Goal: Task Accomplishment & Management: Manage account settings

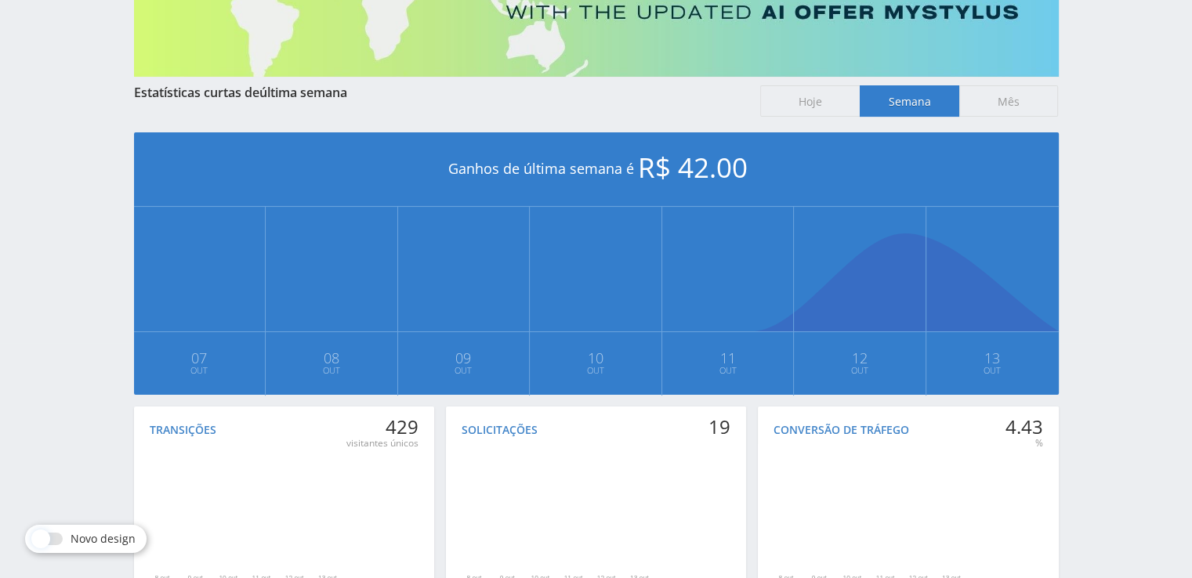
scroll to position [352, 0]
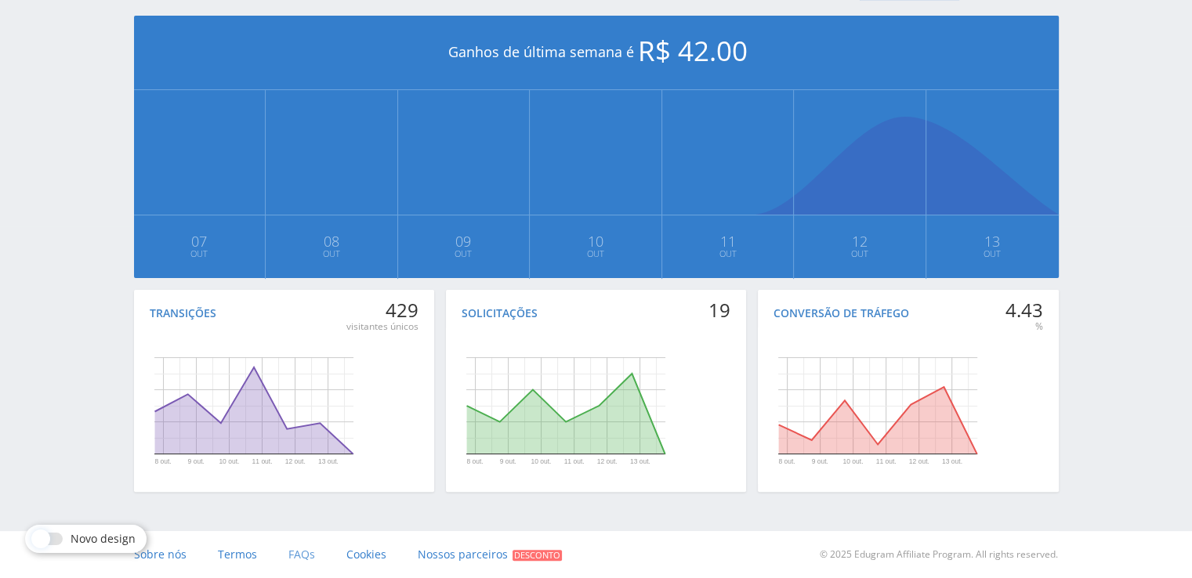
click at [298, 553] on span "FAQs" at bounding box center [301, 554] width 27 height 15
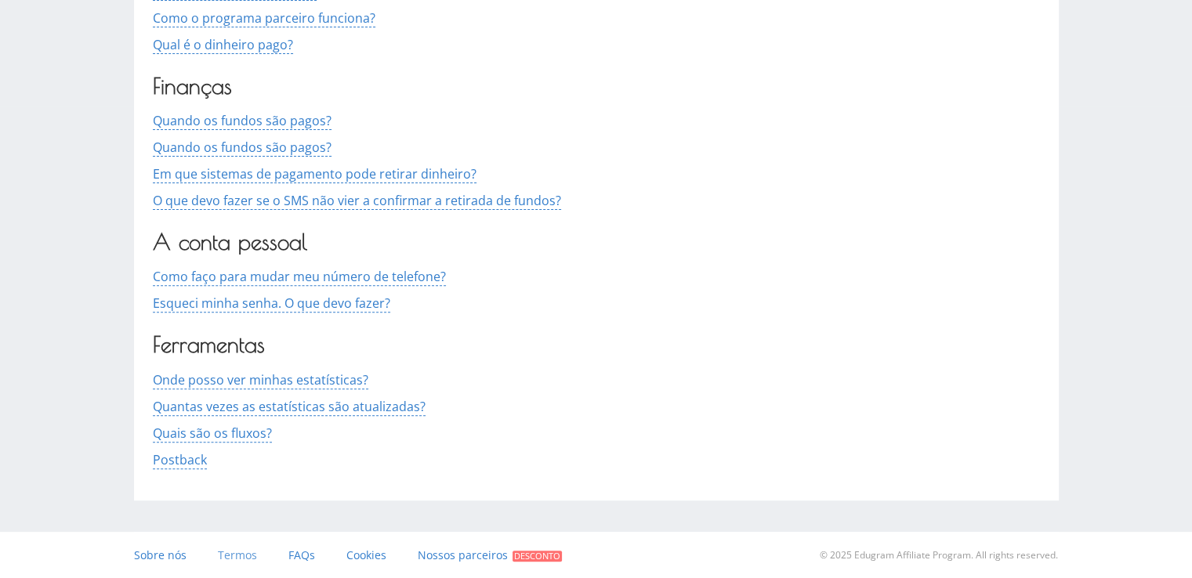
scroll to position [473, 0]
click at [187, 458] on span "Postback" at bounding box center [180, 460] width 54 height 18
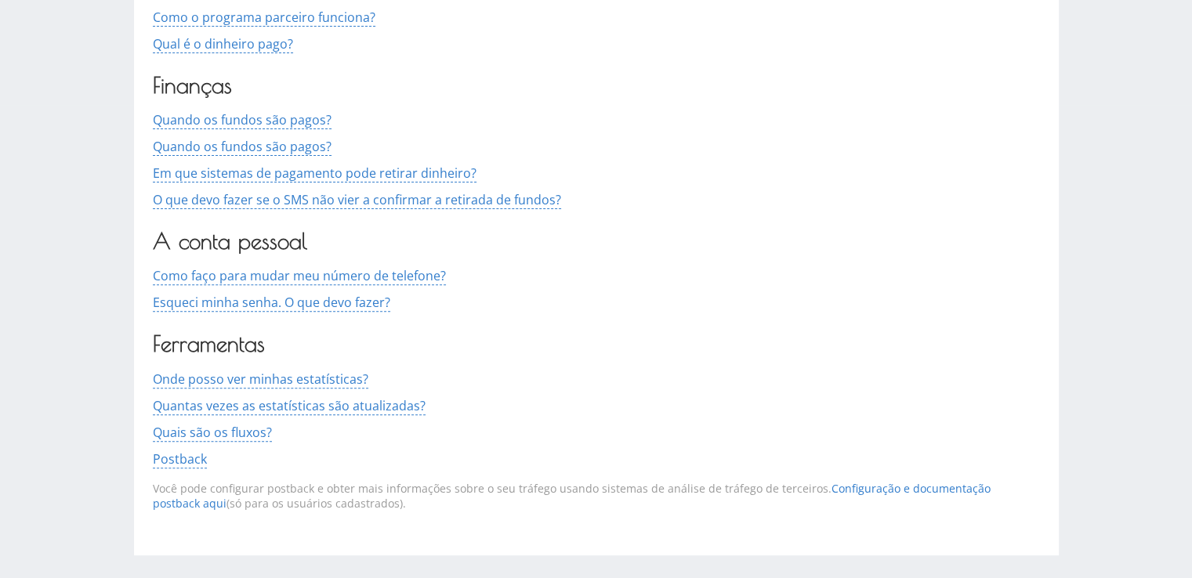
drag, startPoint x: 351, startPoint y: 488, endPoint x: 433, endPoint y: 505, distance: 83.3
click at [433, 505] on div "Você pode configurar postback e obter mais informações sobre o seu tráfego usan…" at bounding box center [596, 497] width 887 height 56
click at [459, 517] on div "Você pode configurar postback e obter mais informações sobre o seu tráfego usan…" at bounding box center [596, 497] width 887 height 56
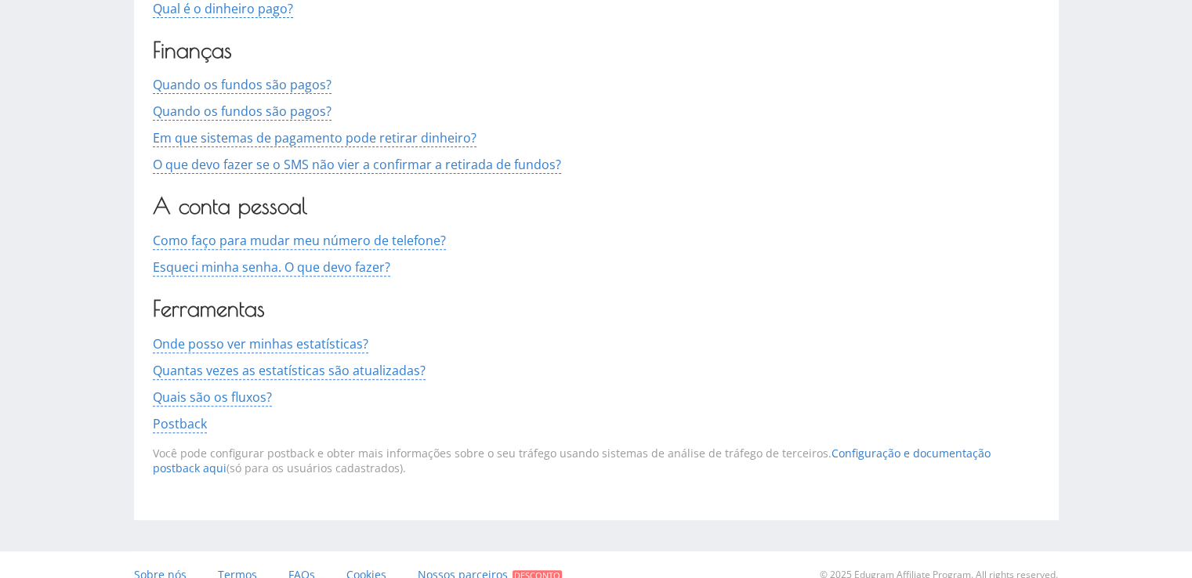
scroll to position [529, 0]
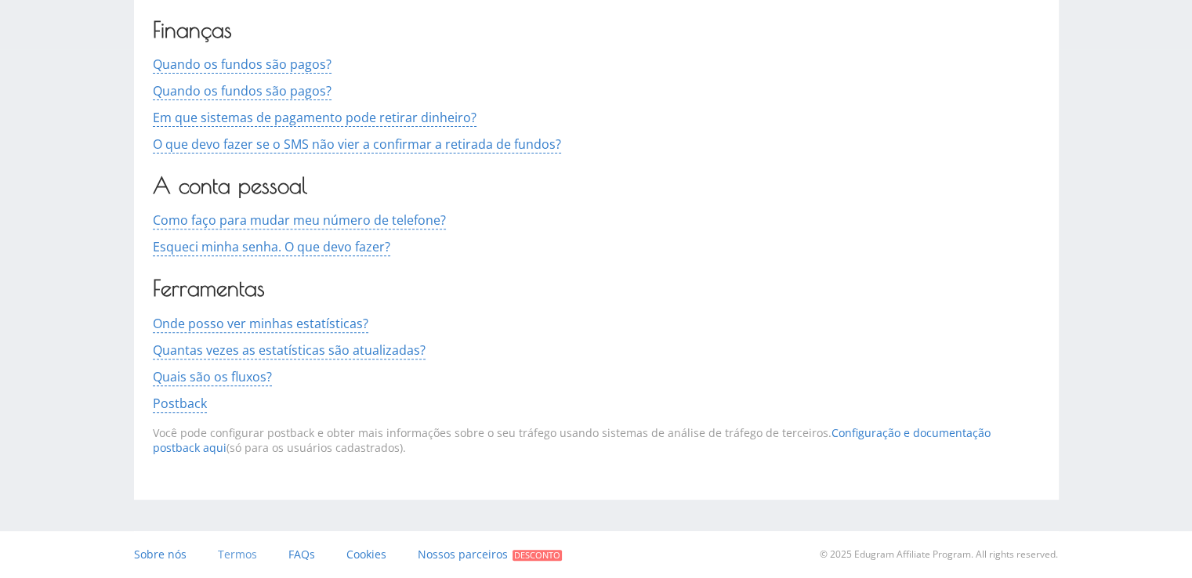
click at [228, 553] on span "Termos" at bounding box center [237, 554] width 39 height 15
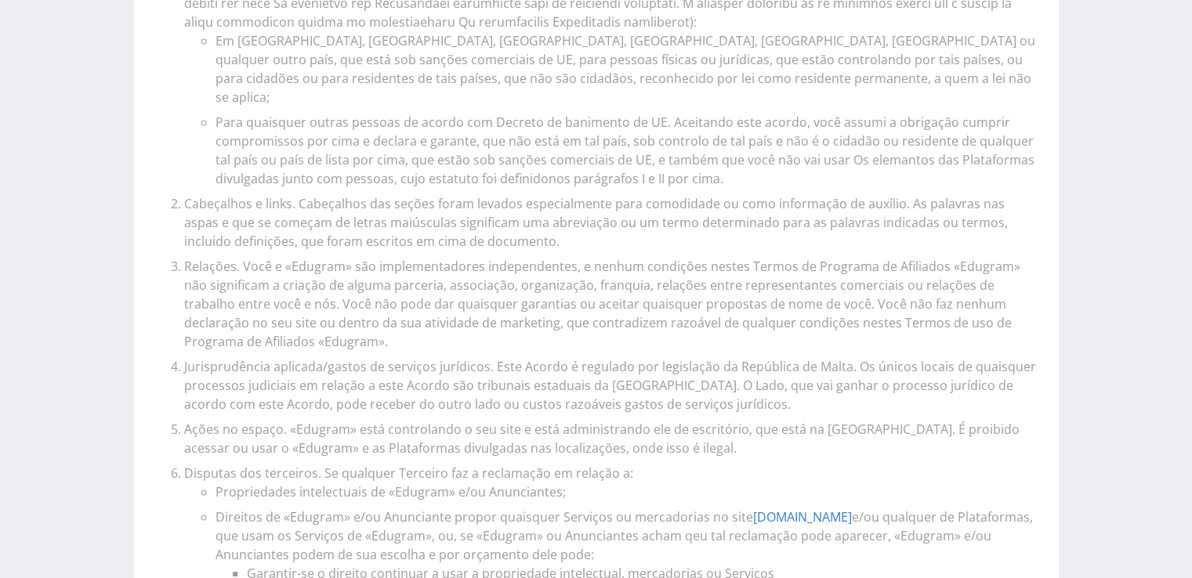
scroll to position [6417, 0]
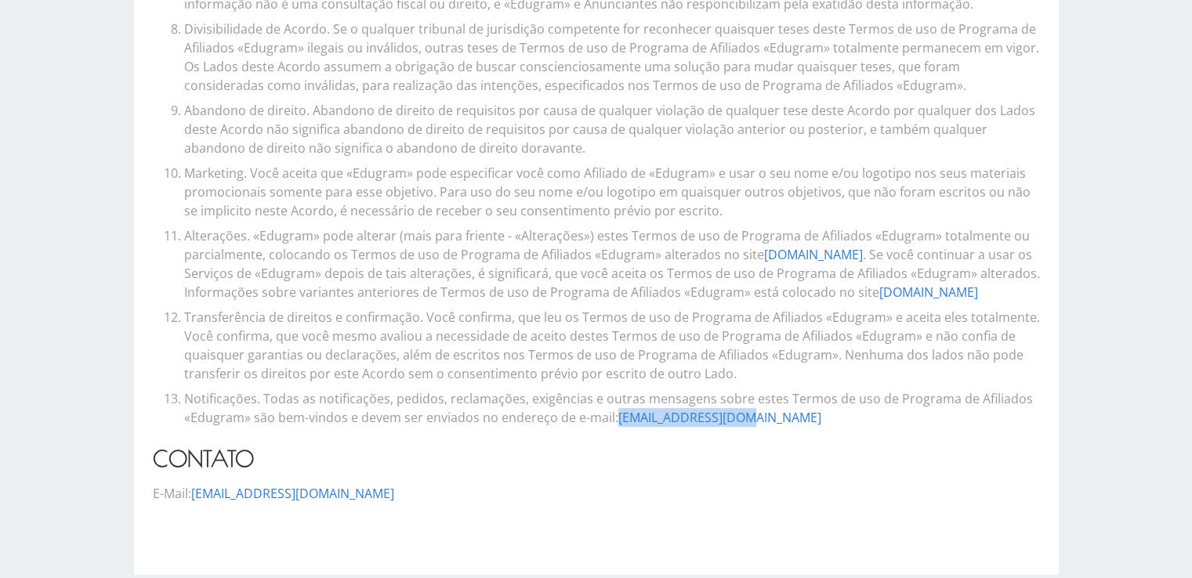
drag, startPoint x: 794, startPoint y: 339, endPoint x: 616, endPoint y: 345, distance: 178.0
click at [616, 390] on li "Notificações. Todas as notificações, pedidos, reclamações, exigências e outras …" at bounding box center [612, 409] width 856 height 38
copy link "[EMAIL_ADDRESS][DOMAIN_NAME]"
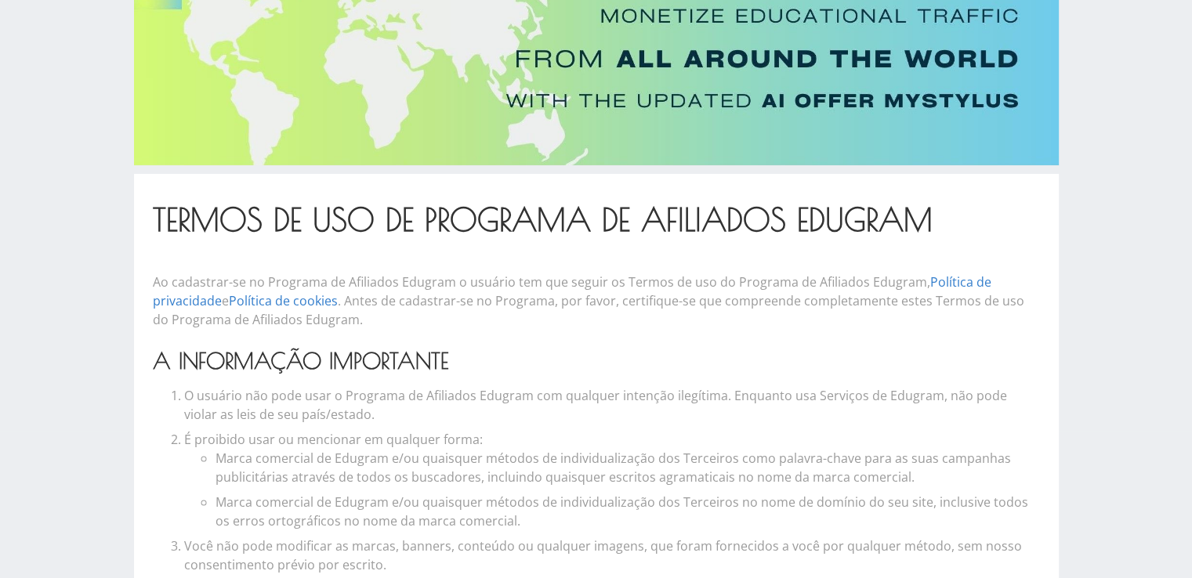
scroll to position [0, 0]
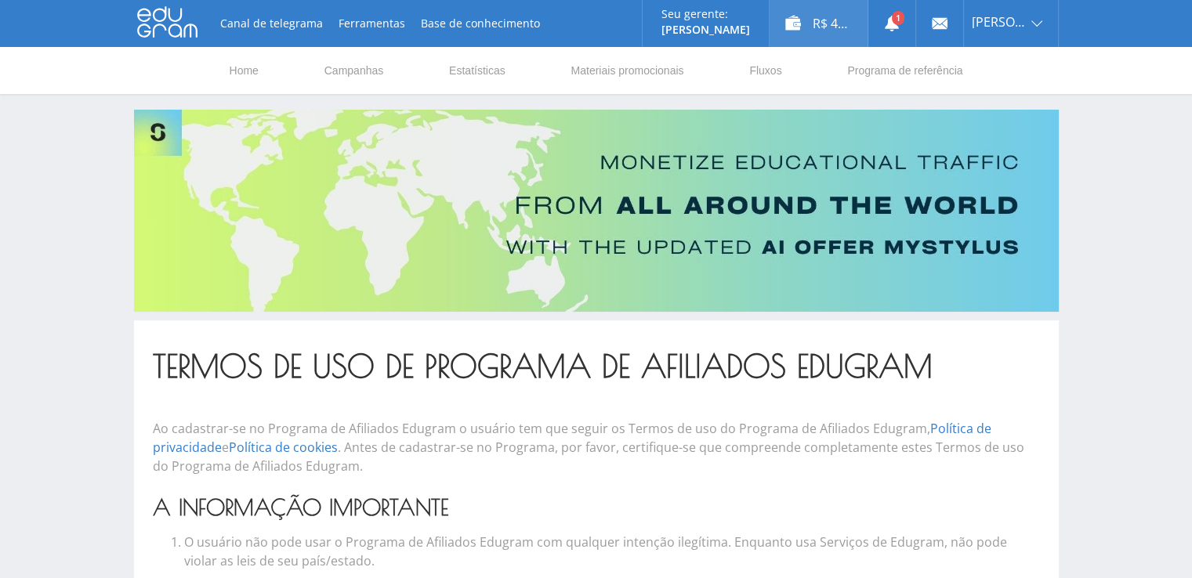
click at [814, 28] on div "R$ 42.00" at bounding box center [819, 23] width 98 height 47
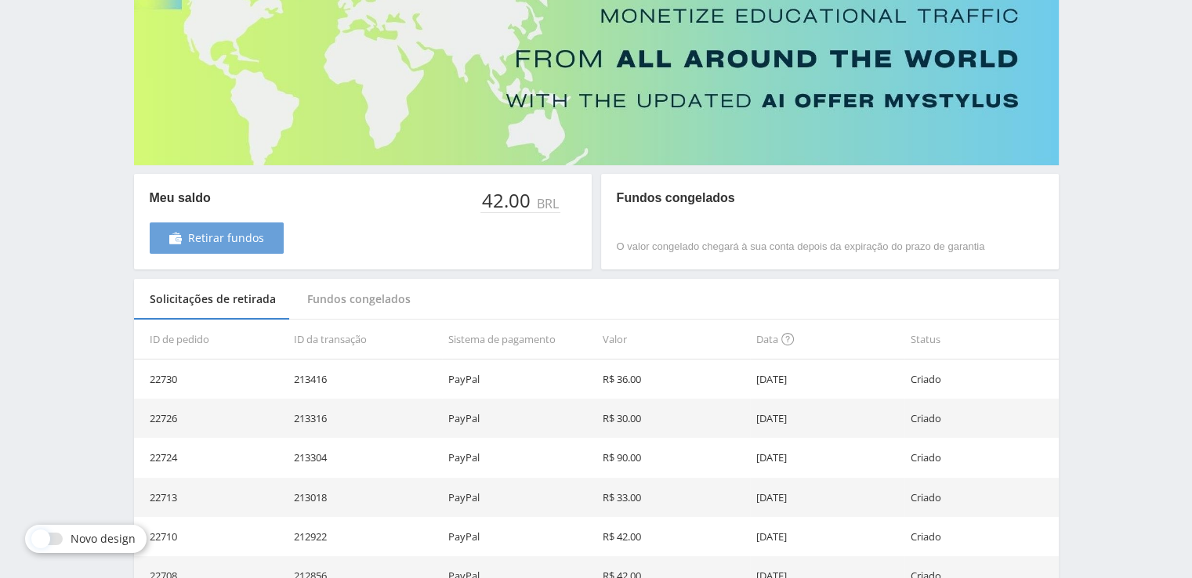
scroll to position [157, 0]
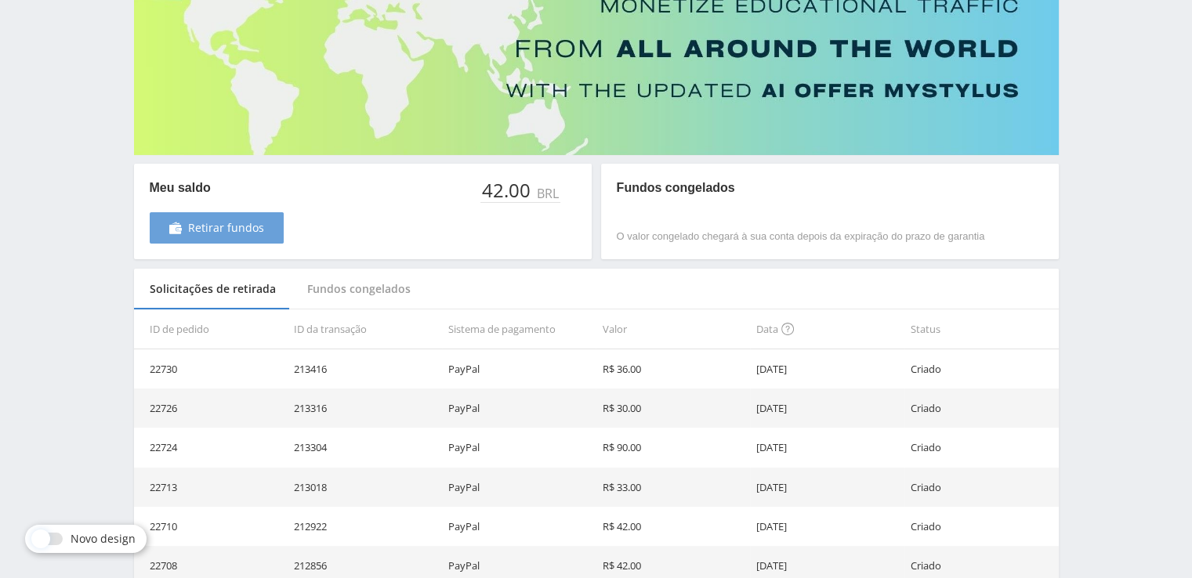
click at [201, 222] on span "Retirar fundos" at bounding box center [226, 228] width 76 height 13
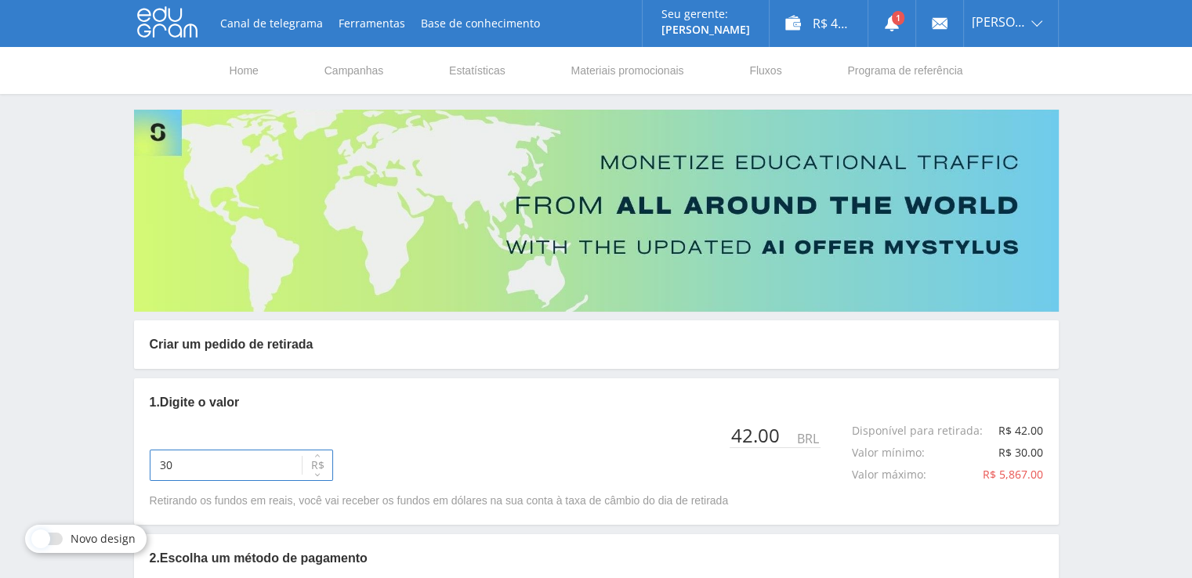
click at [207, 471] on input "30" at bounding box center [241, 465] width 183 height 31
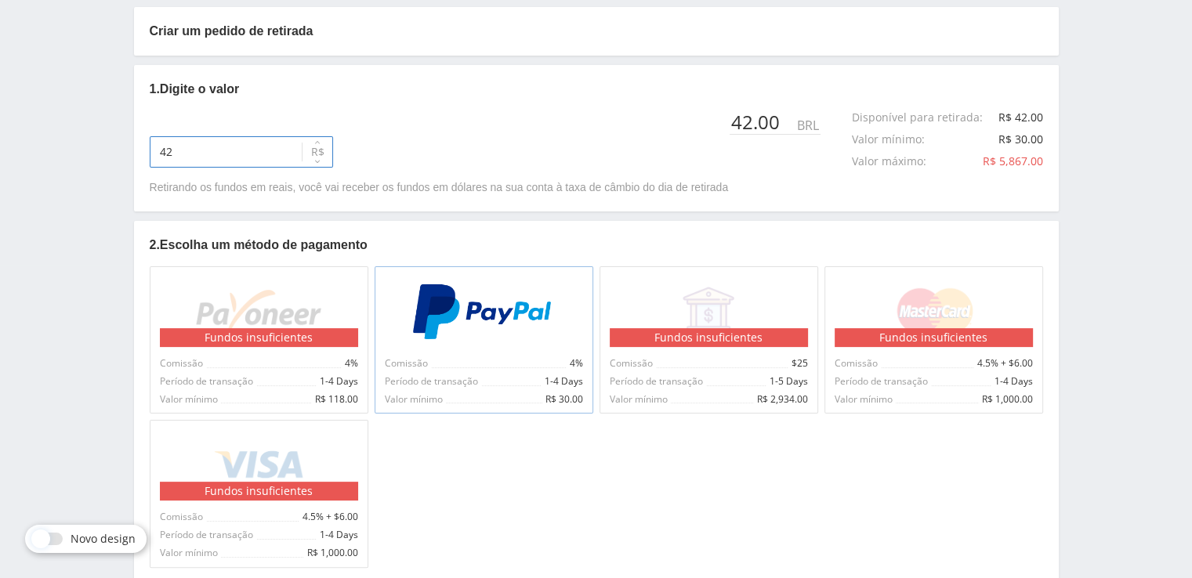
type input "42"
click at [447, 328] on img at bounding box center [483, 312] width 145 height 56
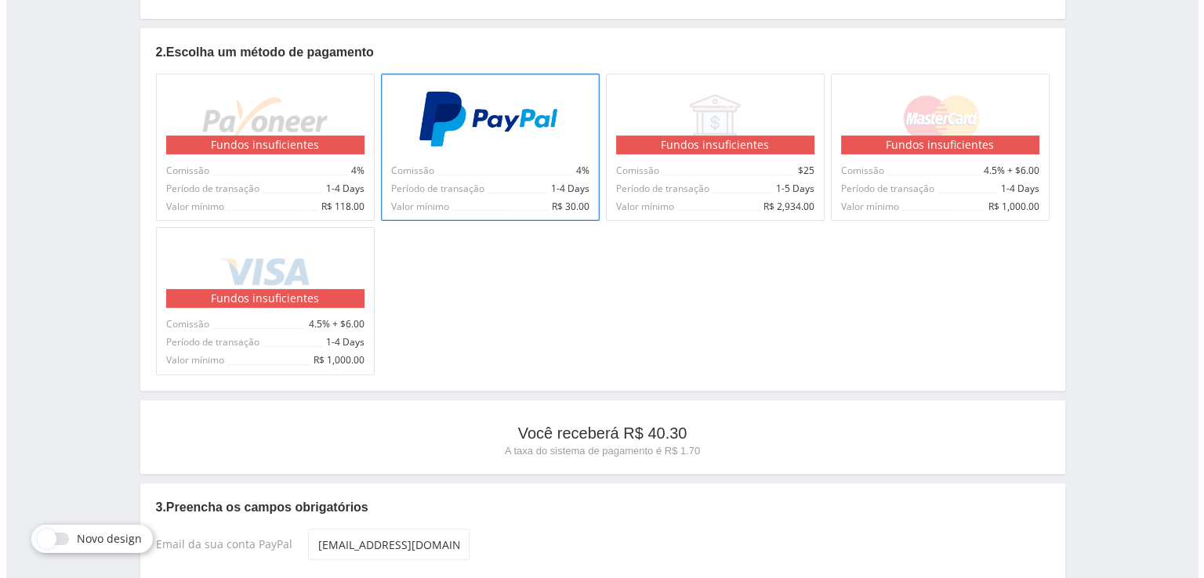
scroll to position [627, 0]
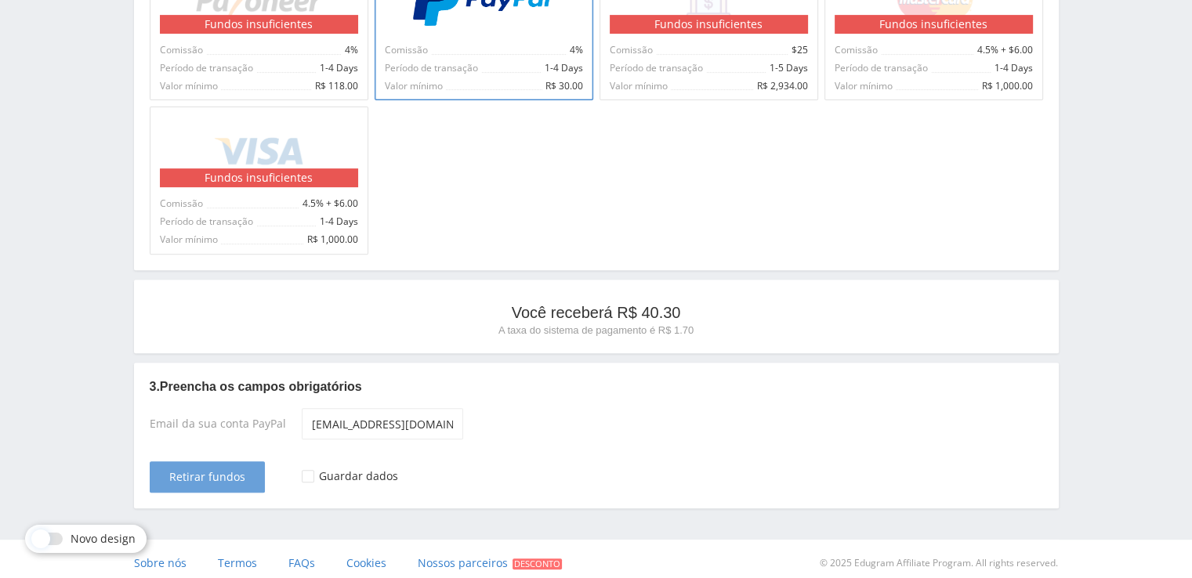
click at [179, 483] on span "Retirar fundos" at bounding box center [207, 477] width 76 height 13
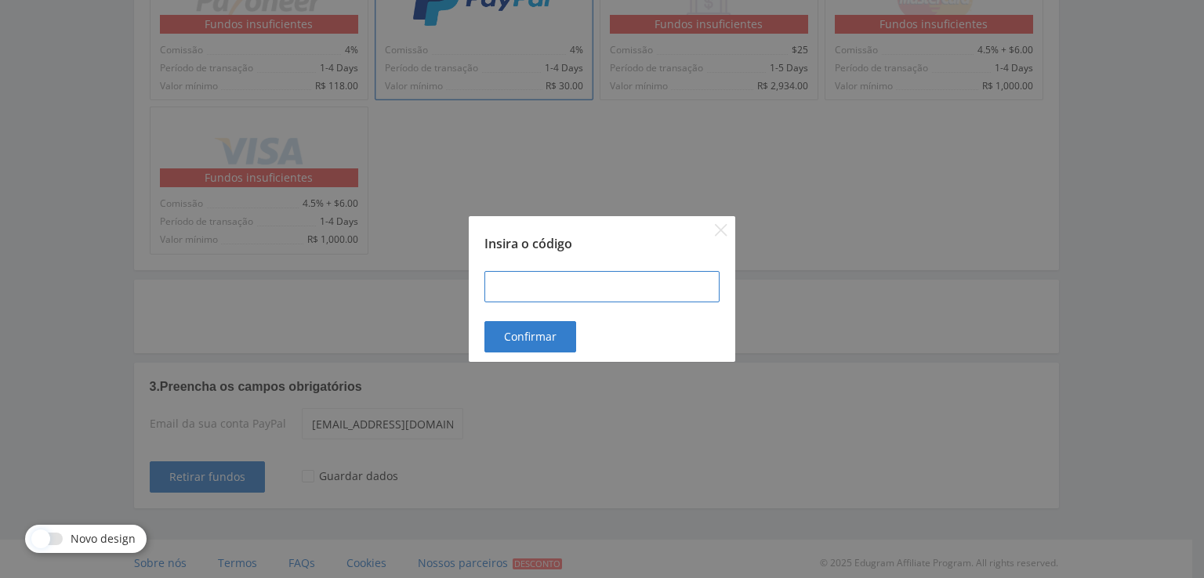
click at [569, 299] on input at bounding box center [601, 286] width 235 height 31
type input "101418"
click at [537, 340] on span "Confirmar" at bounding box center [530, 337] width 53 height 13
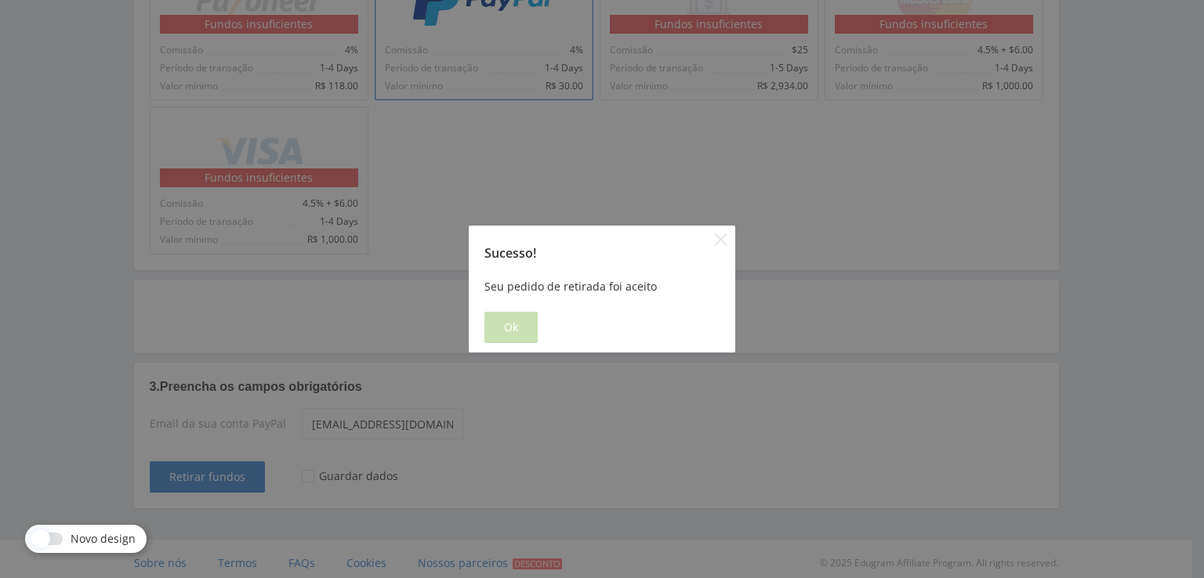
click at [528, 321] on button "Ok" at bounding box center [510, 327] width 53 height 31
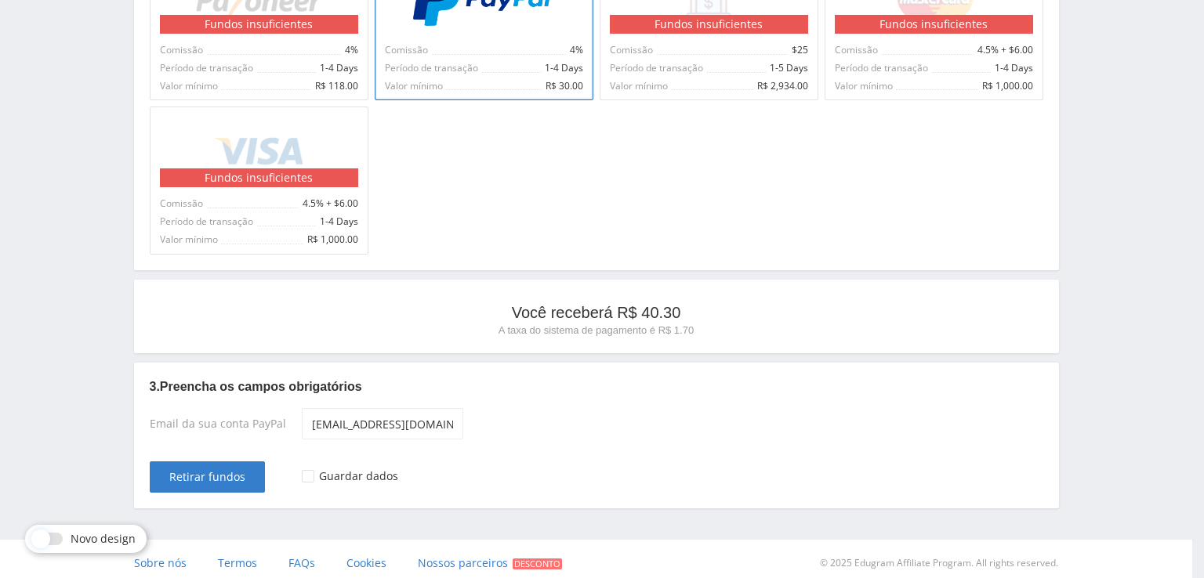
scroll to position [0, 0]
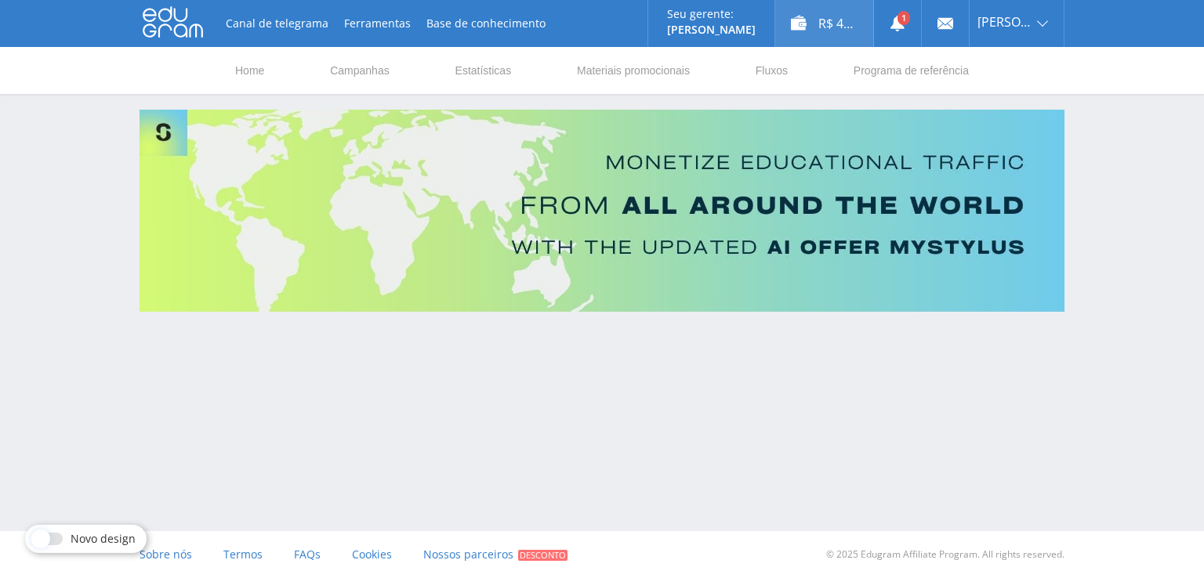
click at [829, 19] on div "R$ 42.00" at bounding box center [824, 23] width 98 height 47
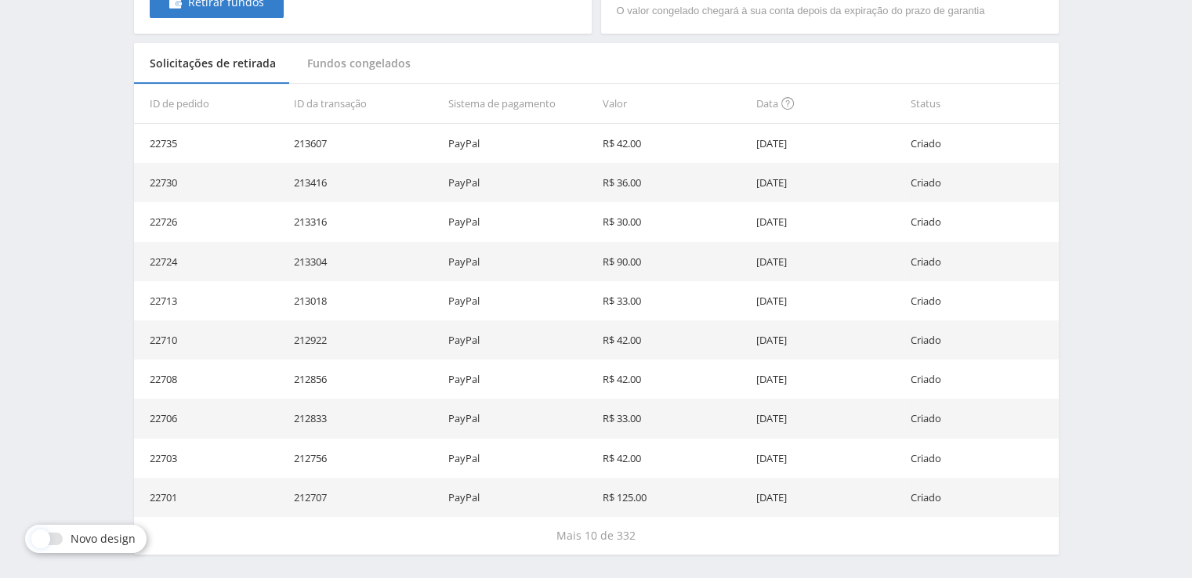
scroll to position [437, 0]
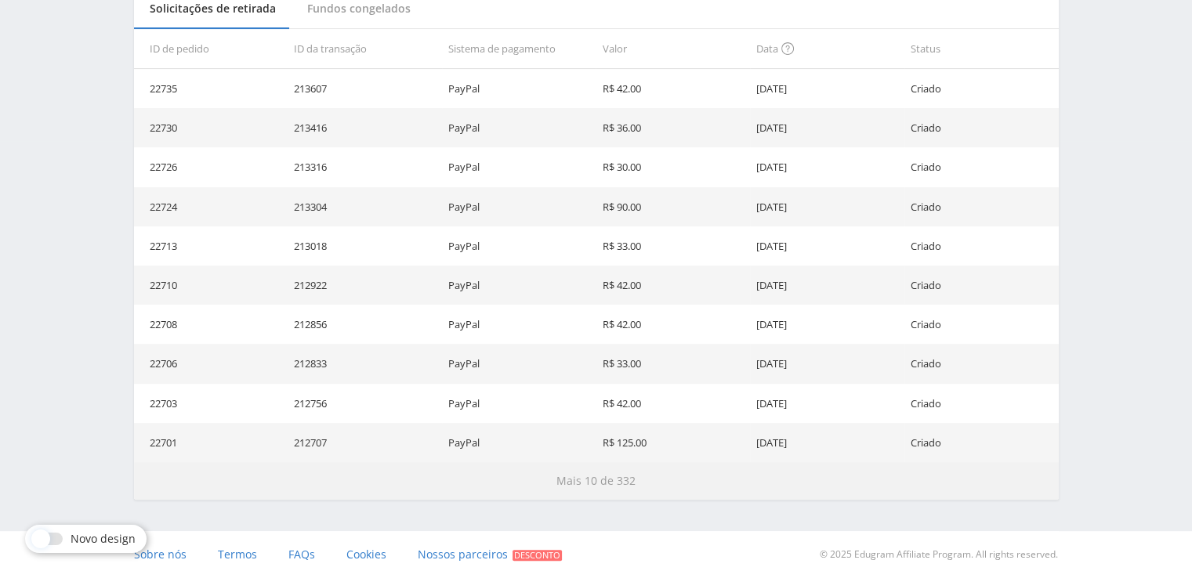
click at [600, 491] on button "Mais 10 de 332" at bounding box center [596, 481] width 925 height 38
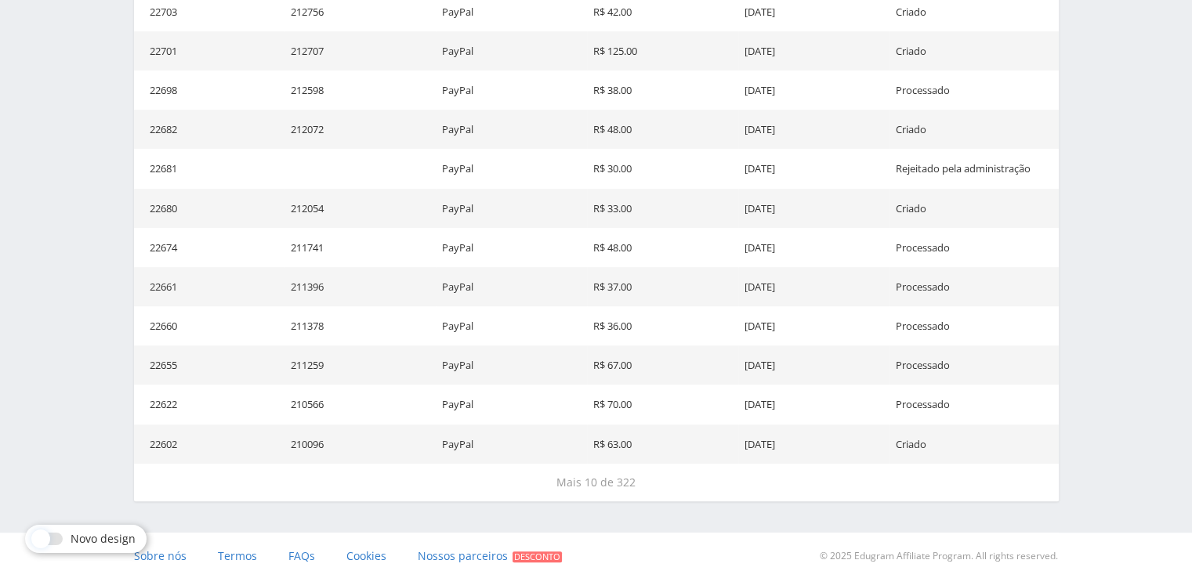
scroll to position [751, 0]
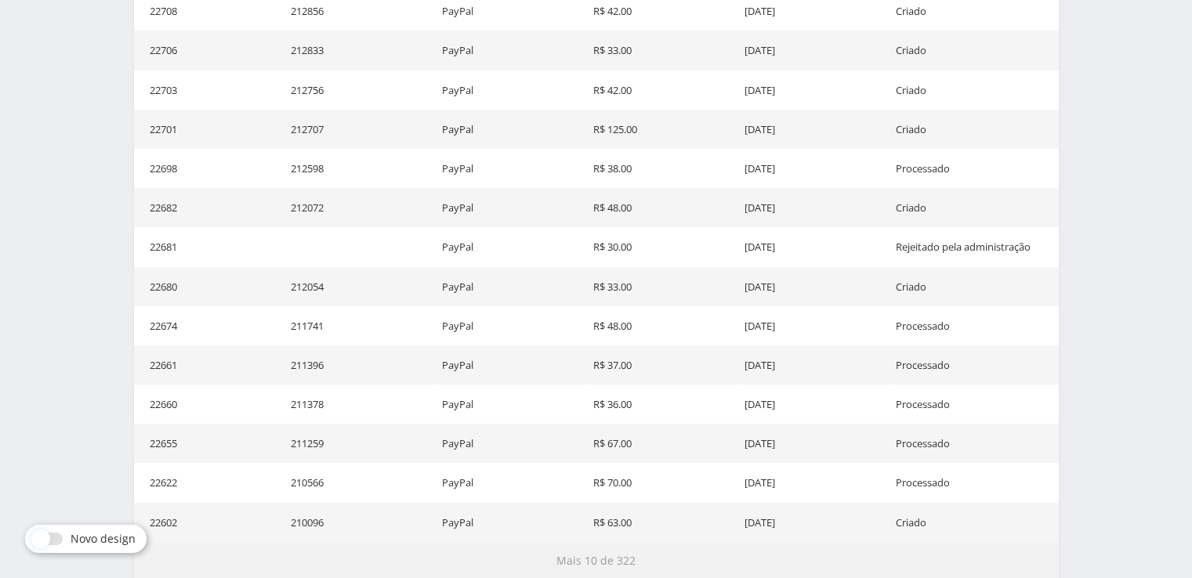
click at [582, 557] on span "Mais 10 de 322" at bounding box center [596, 560] width 79 height 15
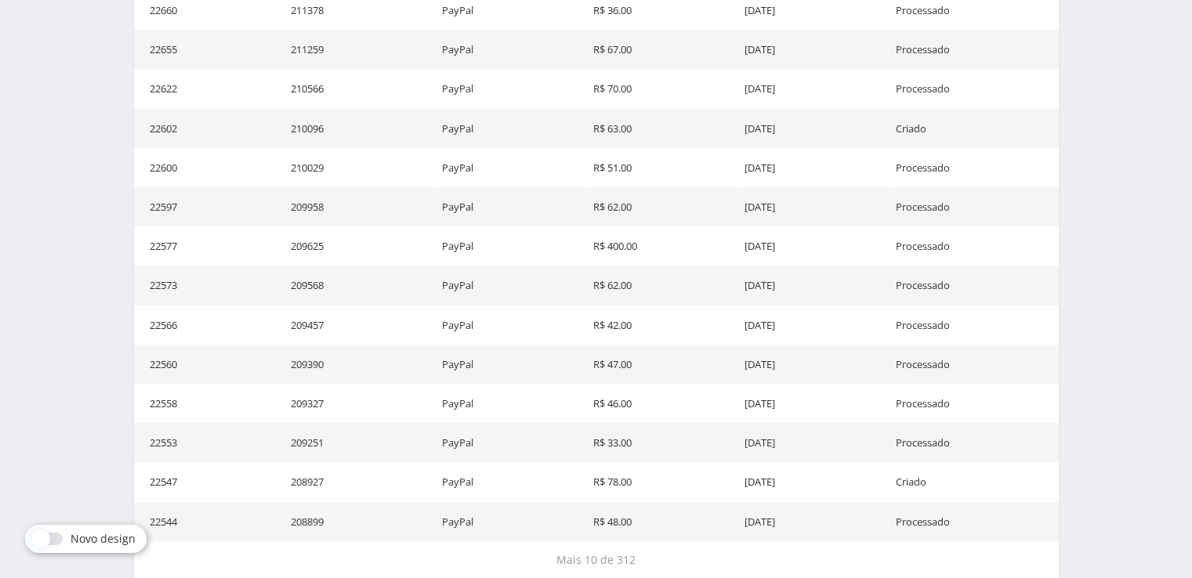
scroll to position [1224, 0]
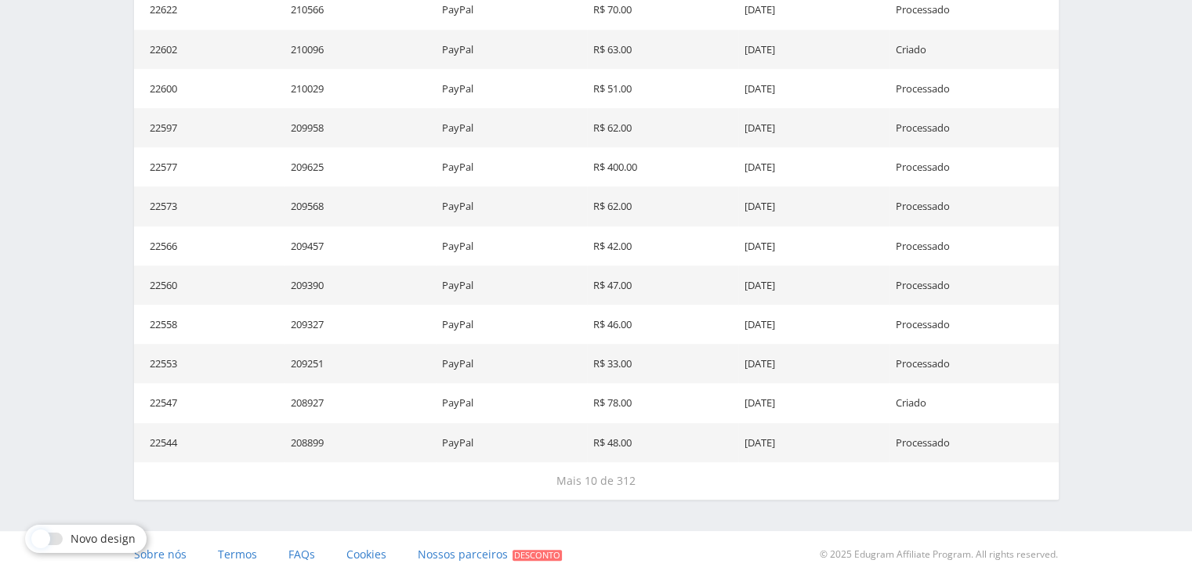
click at [600, 455] on td "R$ 48.00" at bounding box center [662, 442] width 151 height 39
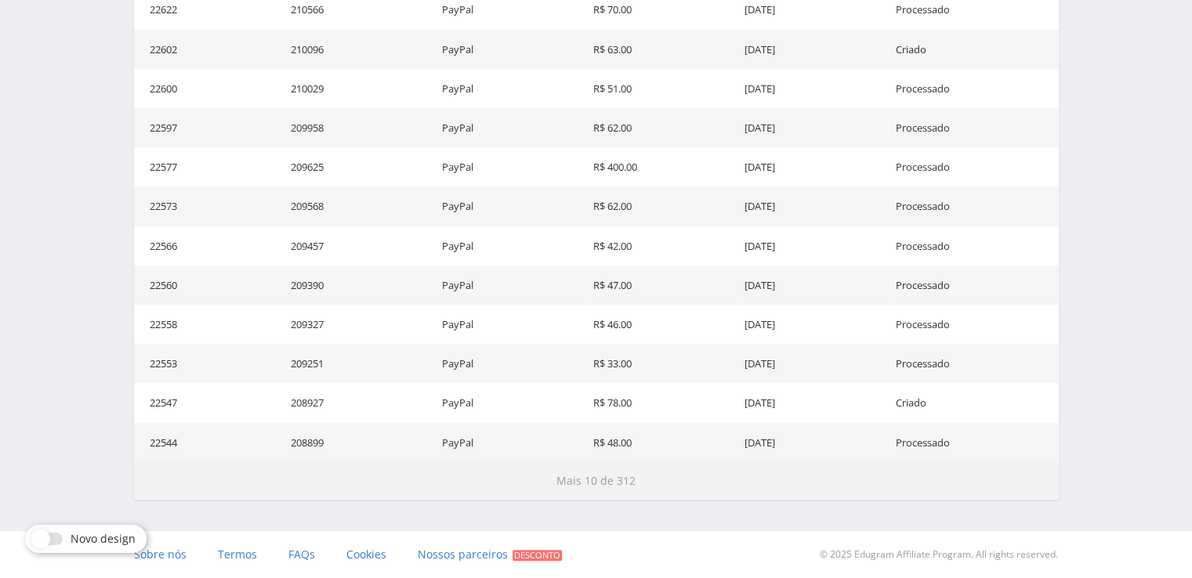
click at [599, 473] on span "Mais 10 de 312" at bounding box center [596, 480] width 79 height 15
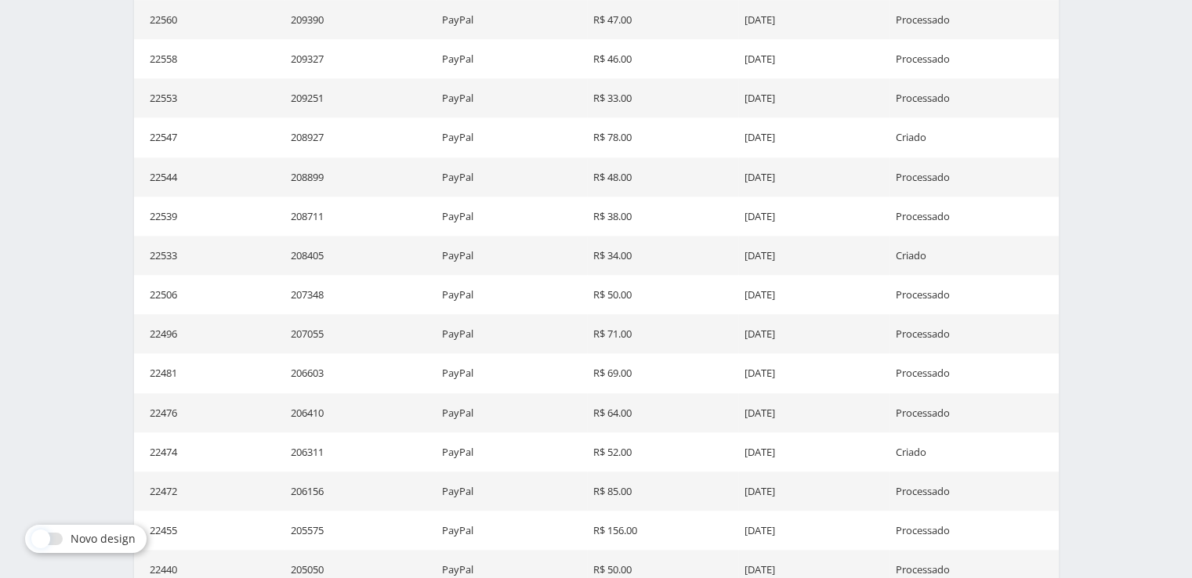
scroll to position [1616, 0]
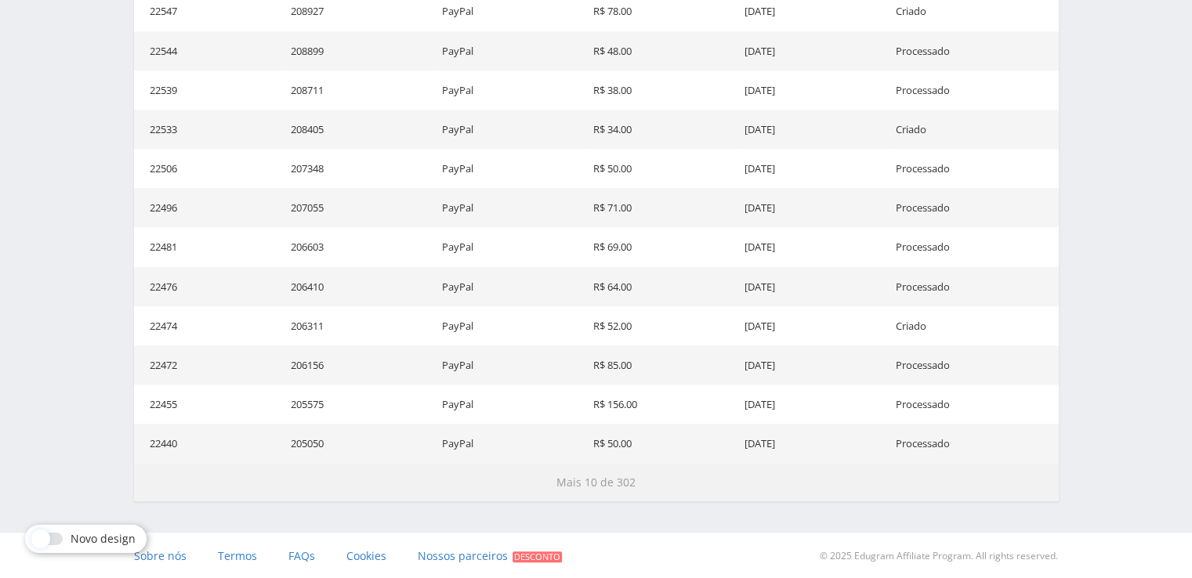
click at [588, 481] on span "Mais 10 de 302" at bounding box center [596, 482] width 79 height 15
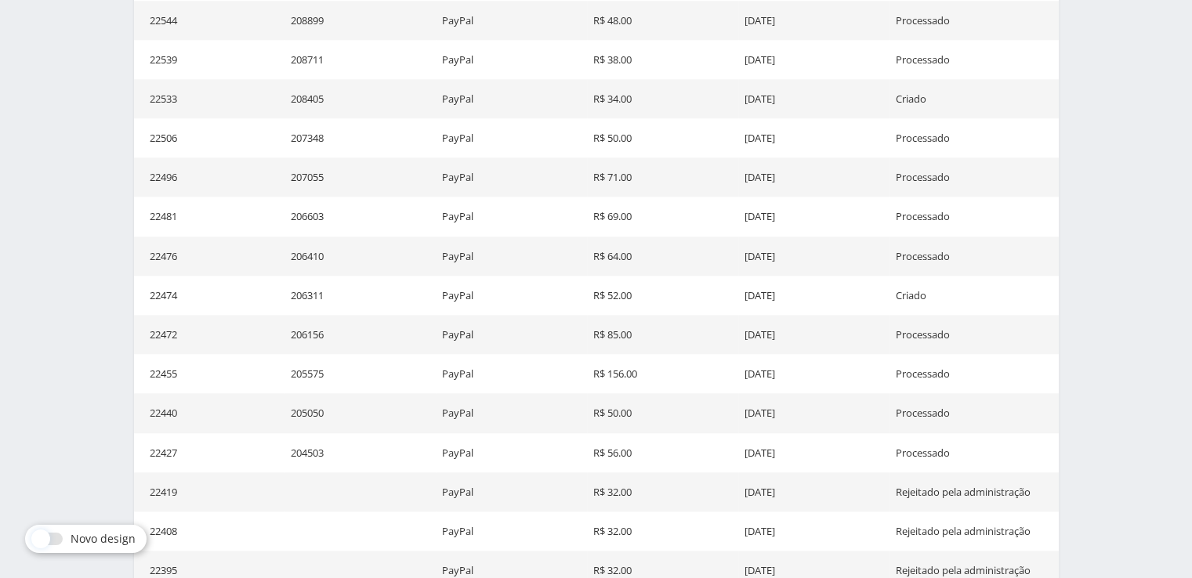
scroll to position [1619, 0]
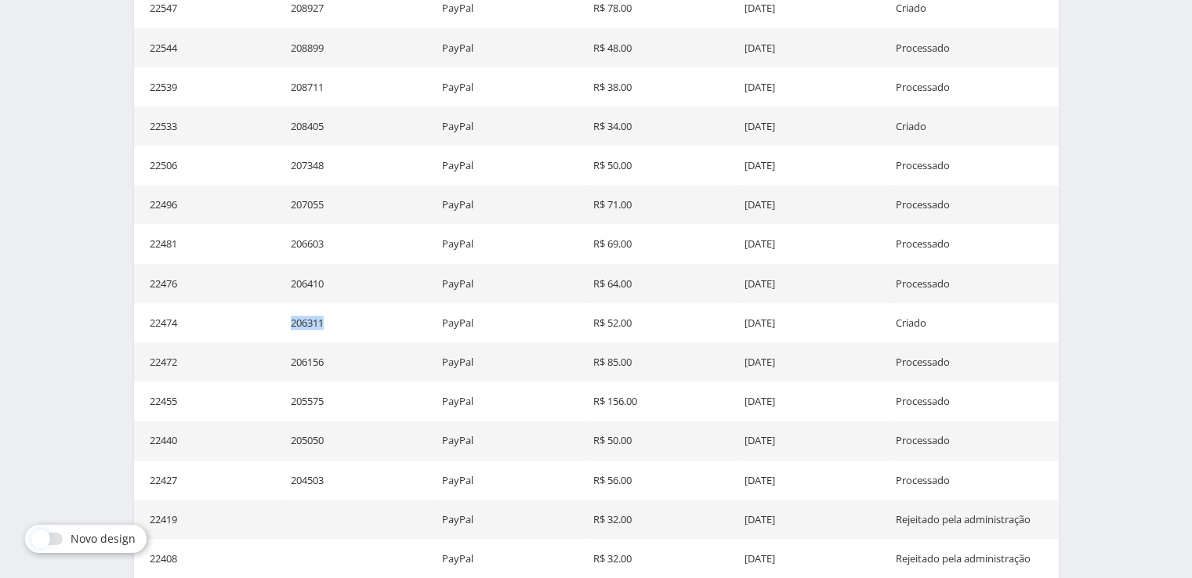
drag, startPoint x: 339, startPoint y: 327, endPoint x: 291, endPoint y: 327, distance: 47.8
click at [291, 327] on td "206311" at bounding box center [360, 322] width 151 height 39
click at [676, 340] on td "R$ 52.00" at bounding box center [662, 322] width 151 height 39
drag, startPoint x: 960, startPoint y: 321, endPoint x: 147, endPoint y: 317, distance: 812.8
click at [147, 317] on tr "22474 206311 PayPal R$ 52.00 [DATE] Criado" at bounding box center [596, 322] width 925 height 39
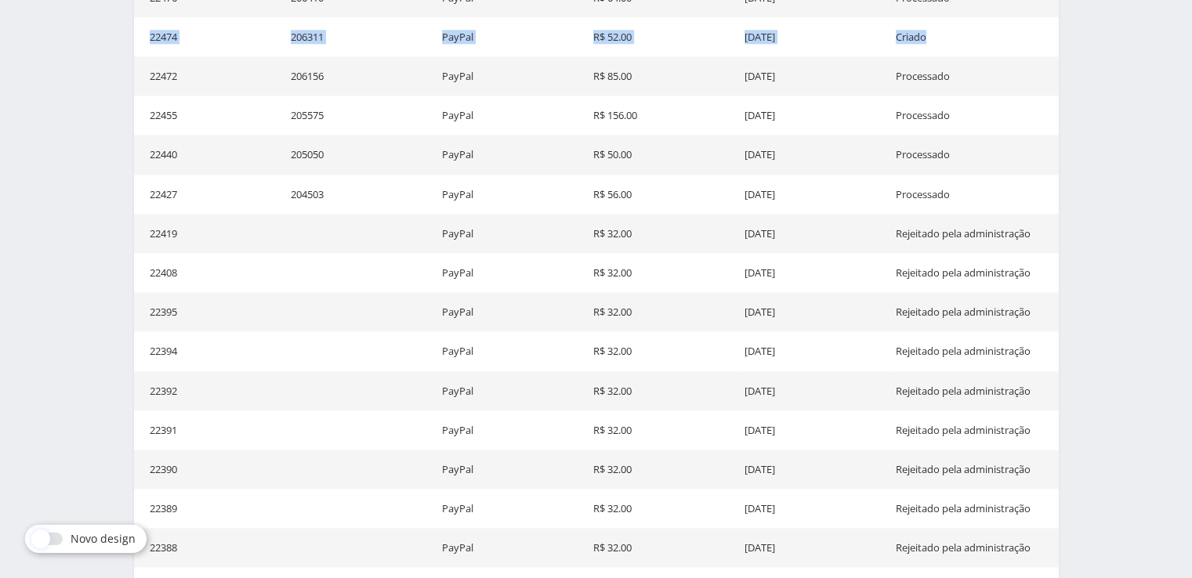
scroll to position [2011, 0]
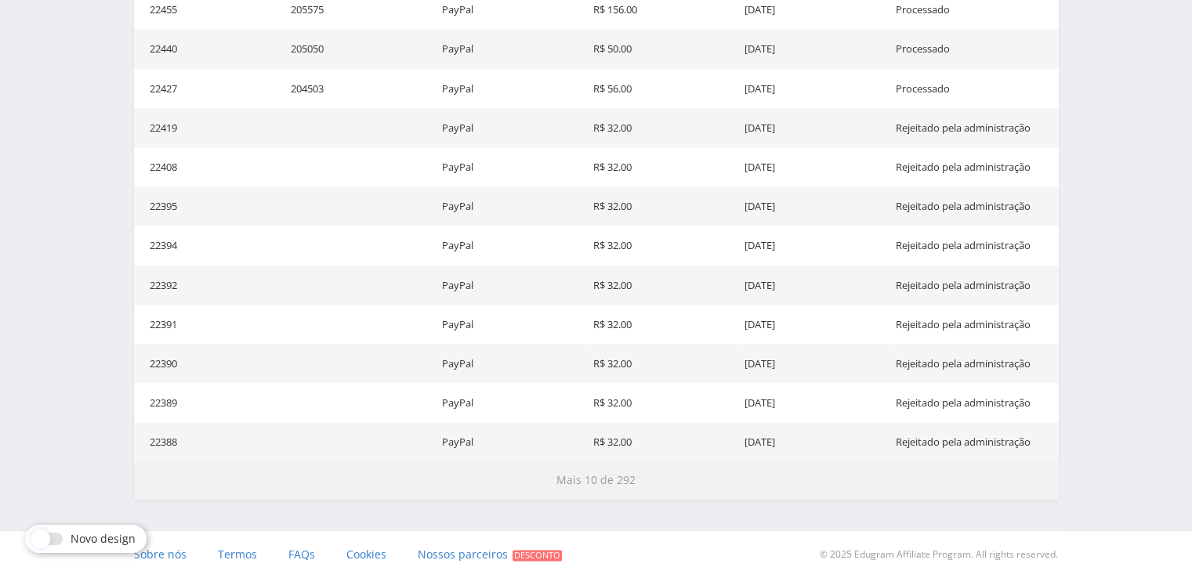
click at [545, 499] on button "Mais 10 de 292" at bounding box center [596, 481] width 925 height 38
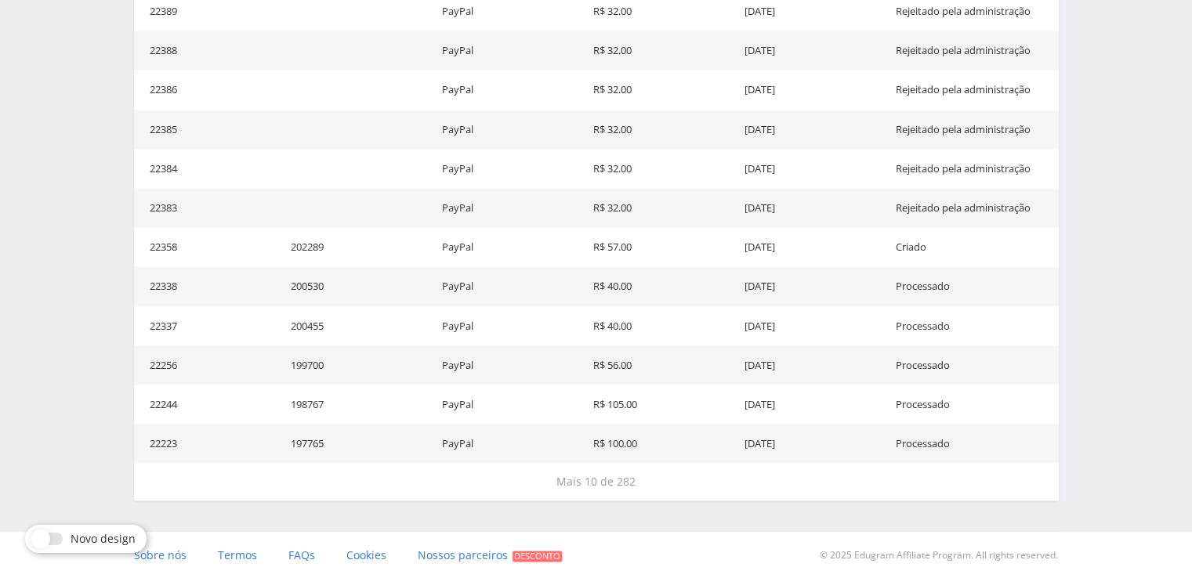
scroll to position [2405, 0]
drag, startPoint x: 640, startPoint y: 250, endPoint x: 367, endPoint y: 248, distance: 272.8
click at [318, 242] on tr "22358 202289 PayPal R$ 57.00 [DATE] Criado" at bounding box center [596, 246] width 925 height 39
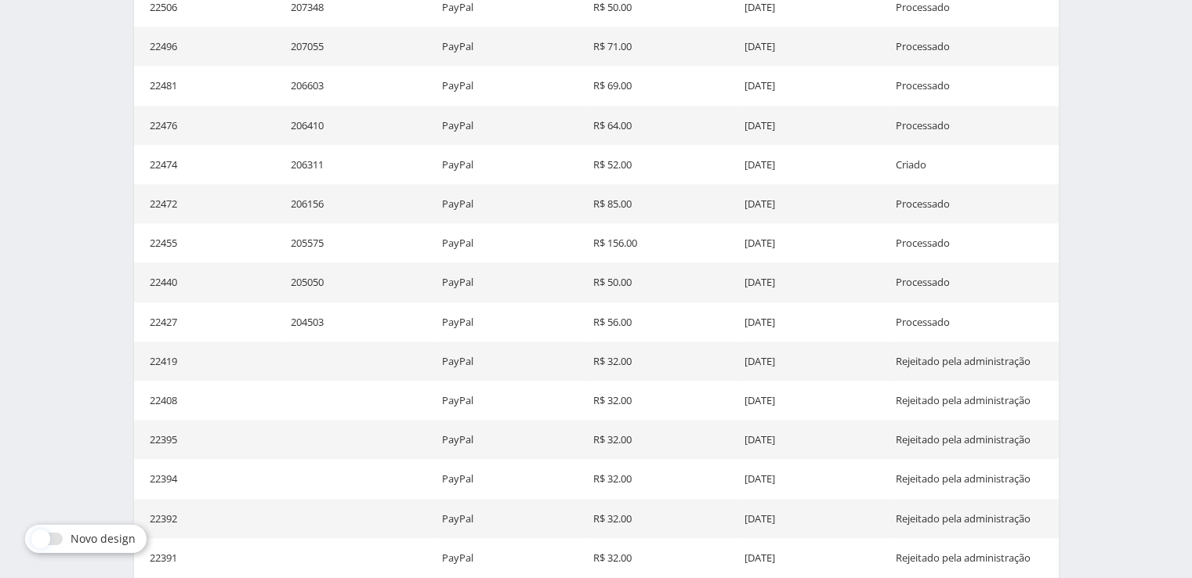
scroll to position [1699, 0]
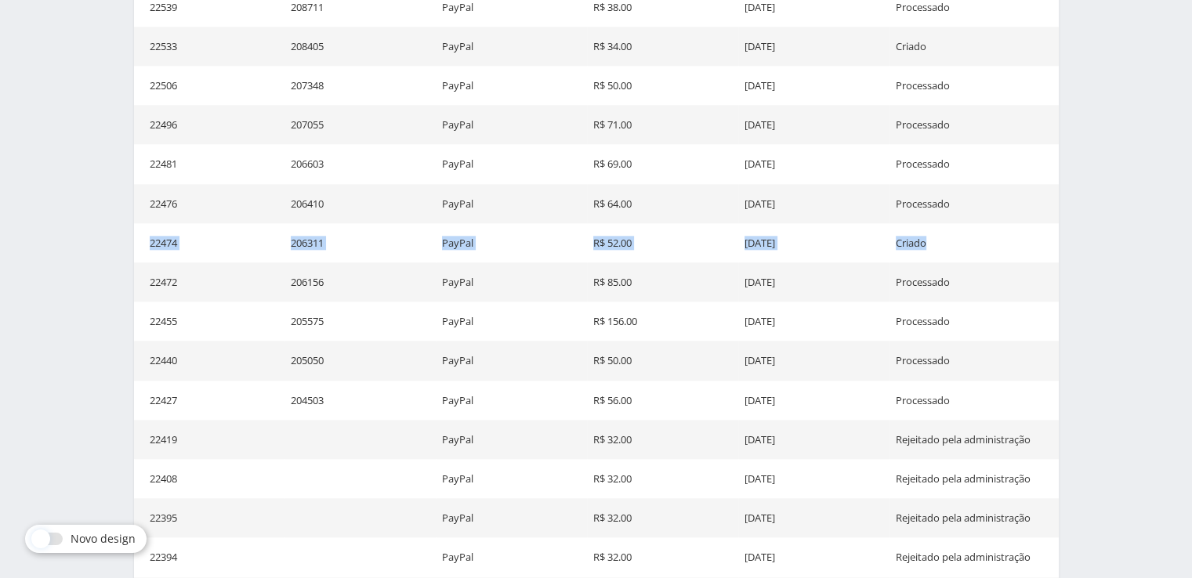
drag, startPoint x: 944, startPoint y: 250, endPoint x: 134, endPoint y: 236, distance: 809.8
click at [134, 236] on tr "22474 206311 PayPal R$ 52.00 [DATE] Criado" at bounding box center [596, 242] width 925 height 39
copy tr "22474 206311 PayPal R$ 52.00 [DATE] Criado"
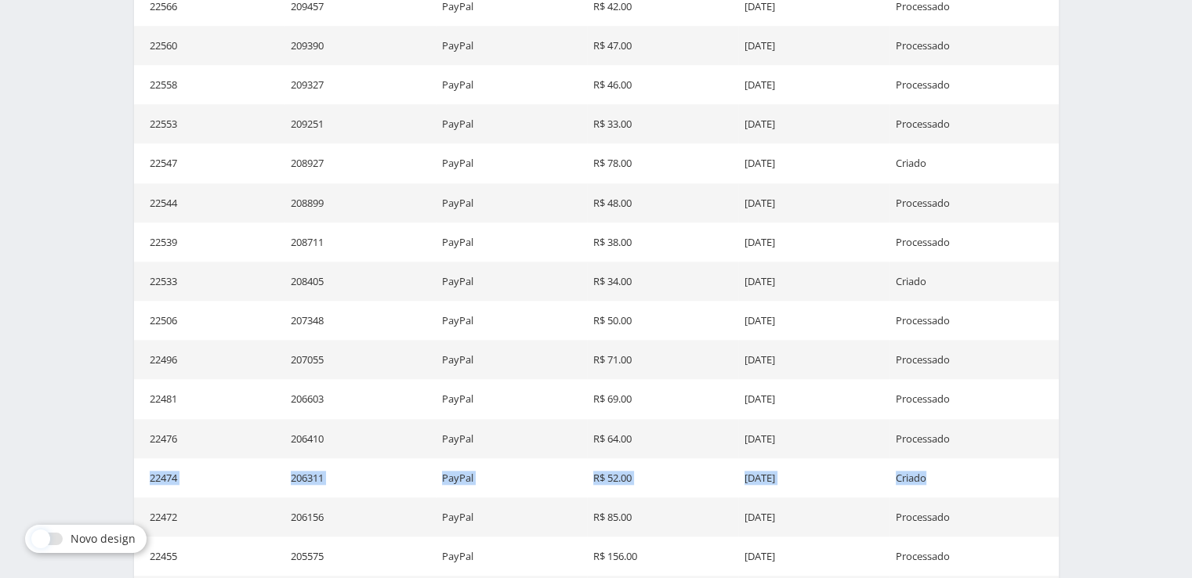
scroll to position [1464, 0]
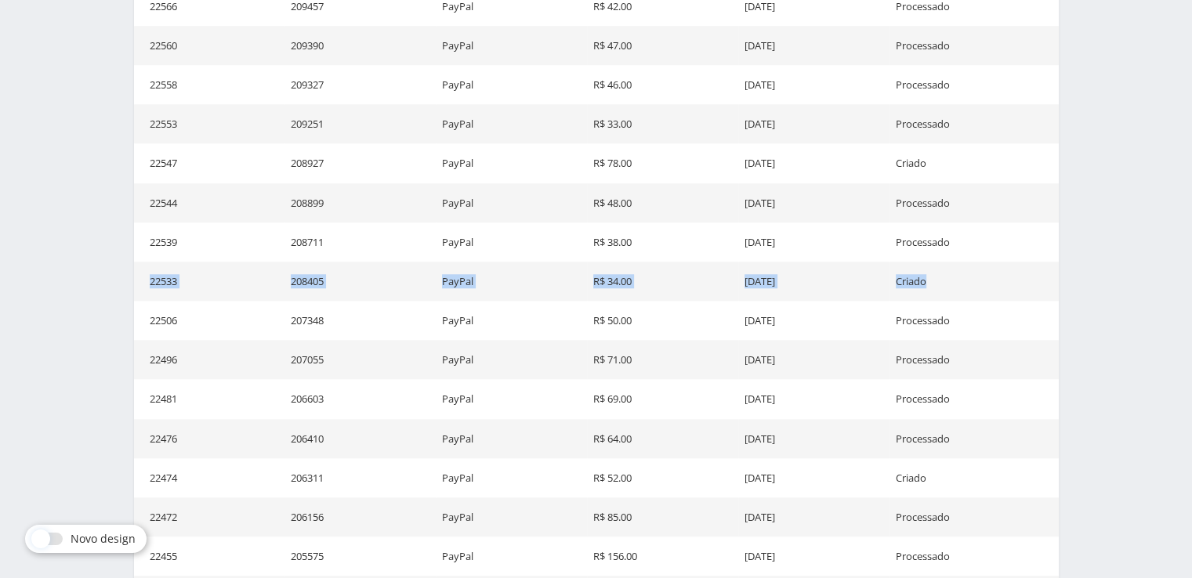
drag, startPoint x: 947, startPoint y: 283, endPoint x: 144, endPoint y: 279, distance: 802.7
click at [144, 279] on tr "22533 208405 PayPal R$ 34.00 [DATE] Criado" at bounding box center [596, 281] width 925 height 39
copy tr "22533 208405 PayPal R$ 34.00 [DATE] Criado"
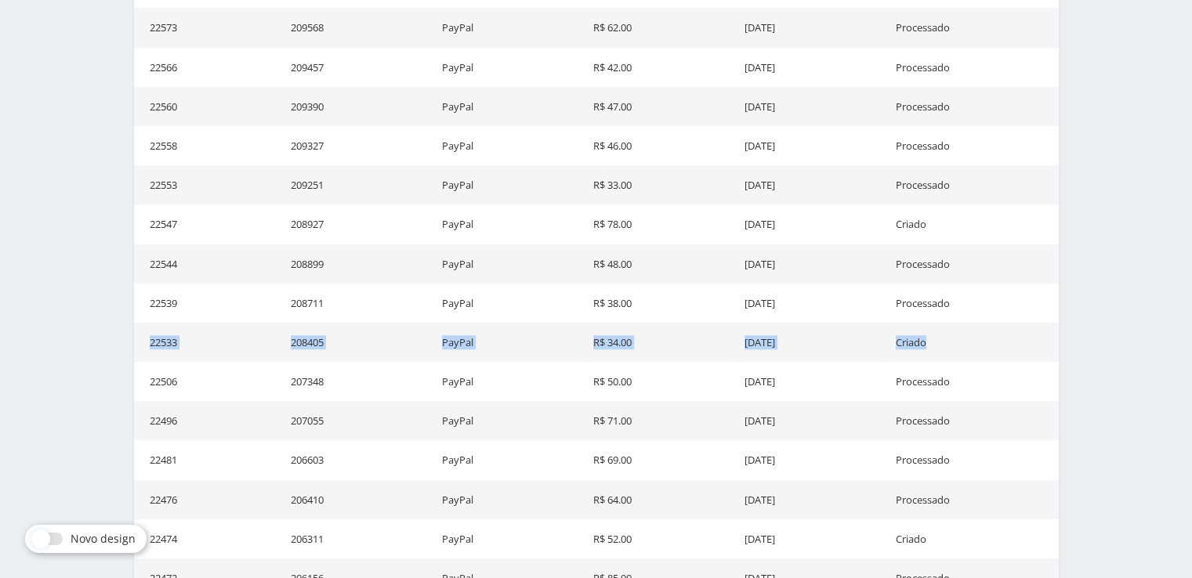
scroll to position [1307, 0]
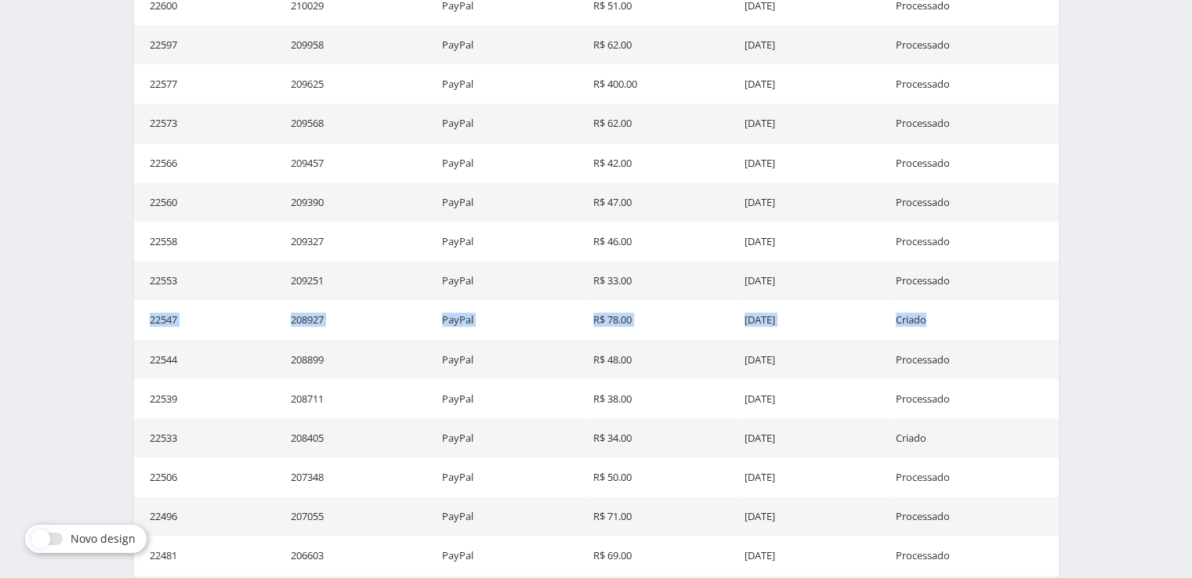
drag, startPoint x: 808, startPoint y: 303, endPoint x: 151, endPoint y: 324, distance: 657.2
click at [151, 324] on tr "22547 208927 PayPal R$ 78.00 [DATE] Criado" at bounding box center [596, 319] width 925 height 39
copy tr "22547 208927 PayPal R$ 78.00 [DATE] Criado"
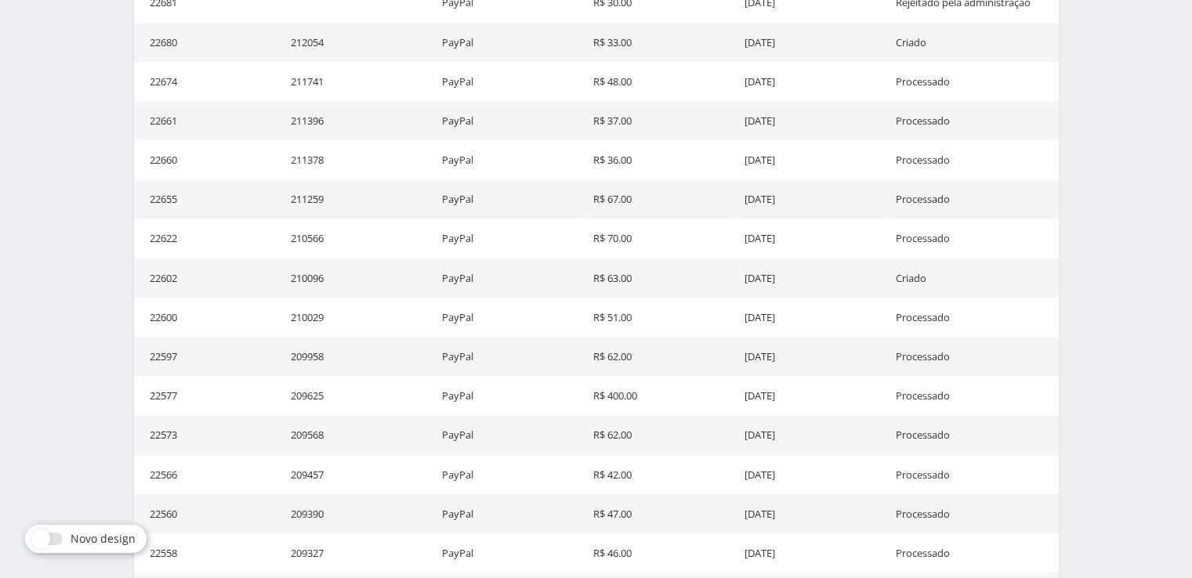
scroll to position [994, 0]
drag, startPoint x: 934, startPoint y: 279, endPoint x: 153, endPoint y: 279, distance: 780.7
click at [139, 269] on tr "22602 210096 PayPal R$ 63.00 [DATE] Criado" at bounding box center [596, 279] width 925 height 39
copy tr "22602 210096 PayPal R$ 63.00 [DATE] Criado"
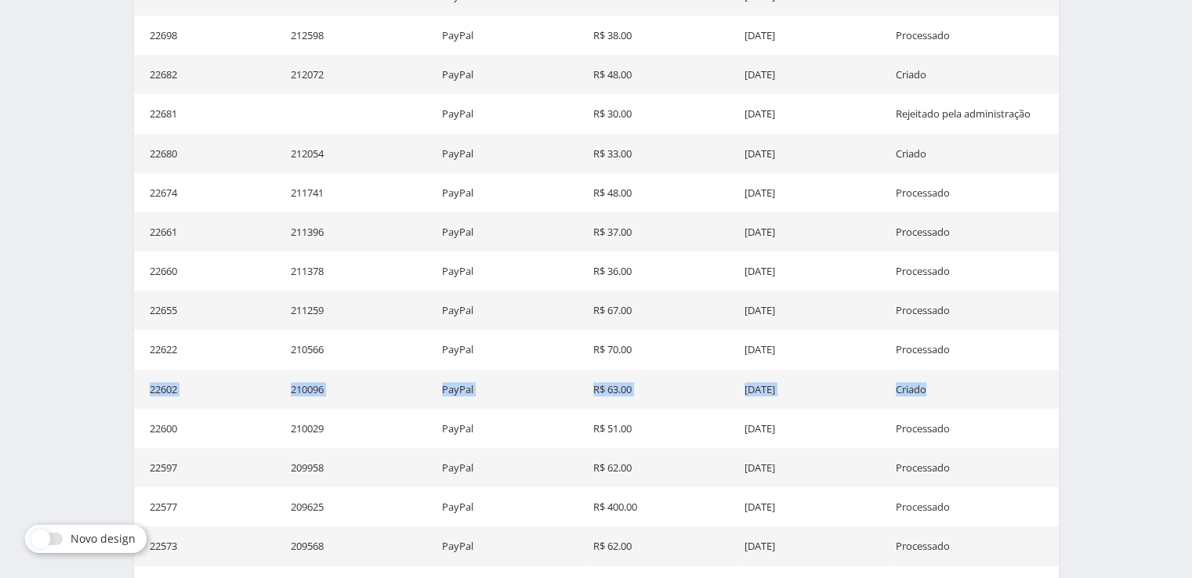
scroll to position [837, 0]
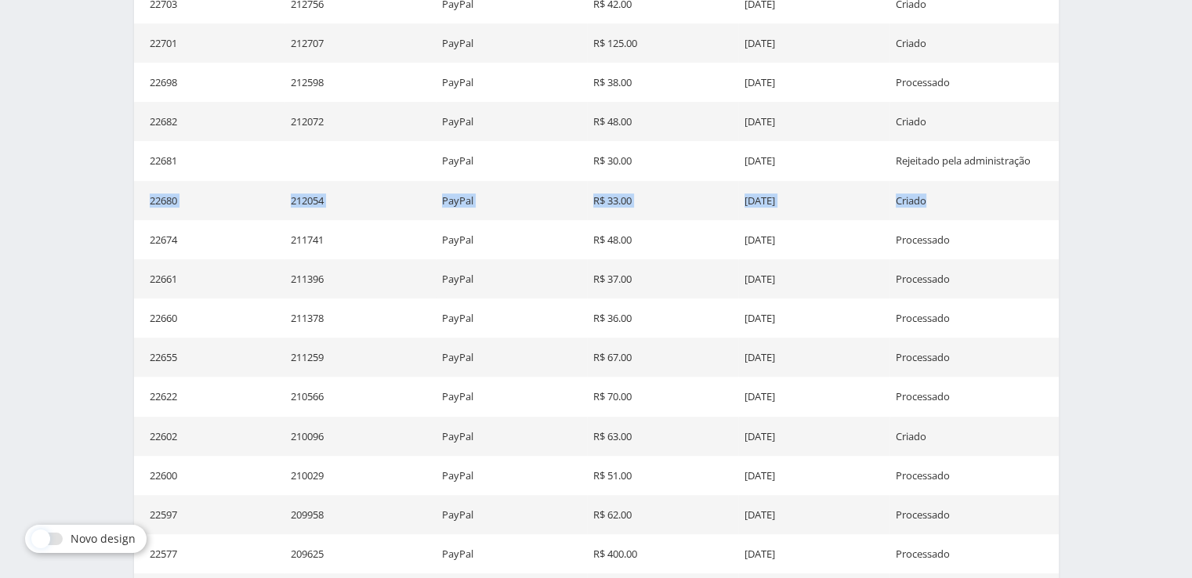
drag, startPoint x: 934, startPoint y: 201, endPoint x: 147, endPoint y: 213, distance: 787.1
click at [147, 213] on tr "22680 212054 PayPal R$ 33.00 [DATE] Criado" at bounding box center [596, 200] width 925 height 39
copy tr "22680 212054 PayPal R$ 33.00 [DATE] Criado"
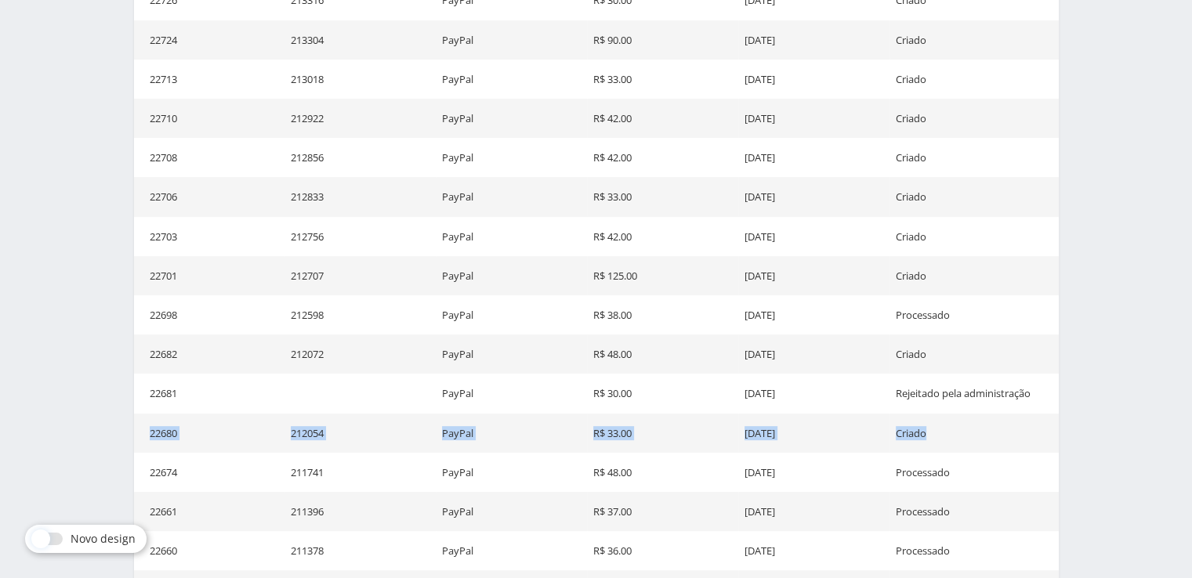
scroll to position [602, 0]
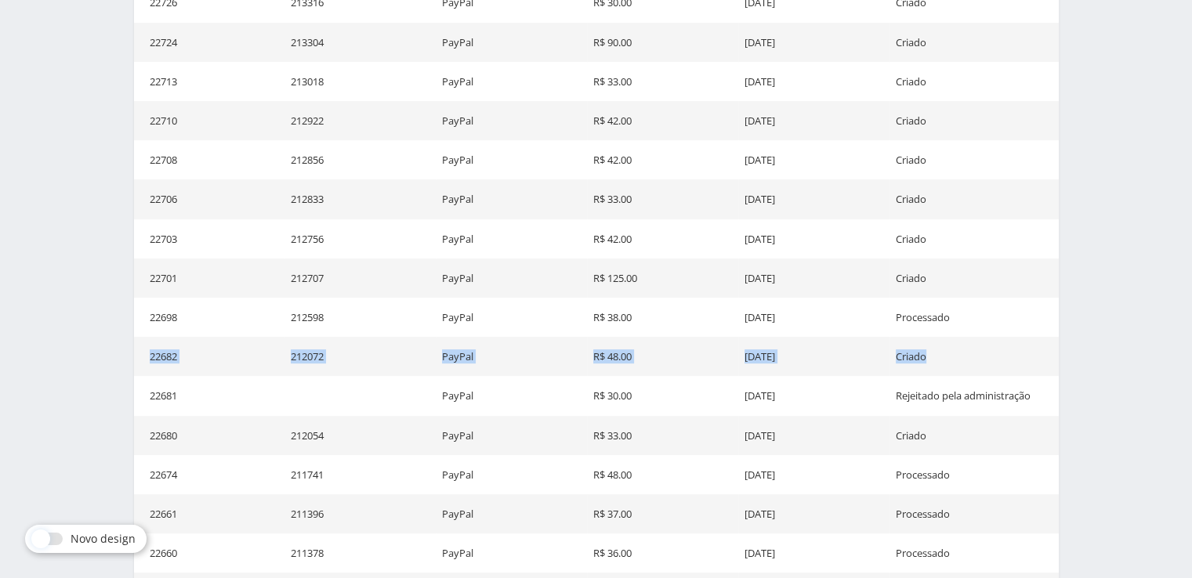
drag, startPoint x: 954, startPoint y: 356, endPoint x: 147, endPoint y: 354, distance: 806.6
click at [147, 354] on tr "22682 212072 PayPal R$ 48.00 [DATE] Criado" at bounding box center [596, 356] width 925 height 39
copy tr "22682 212072 PayPal R$ 48.00 [DATE] Criado"
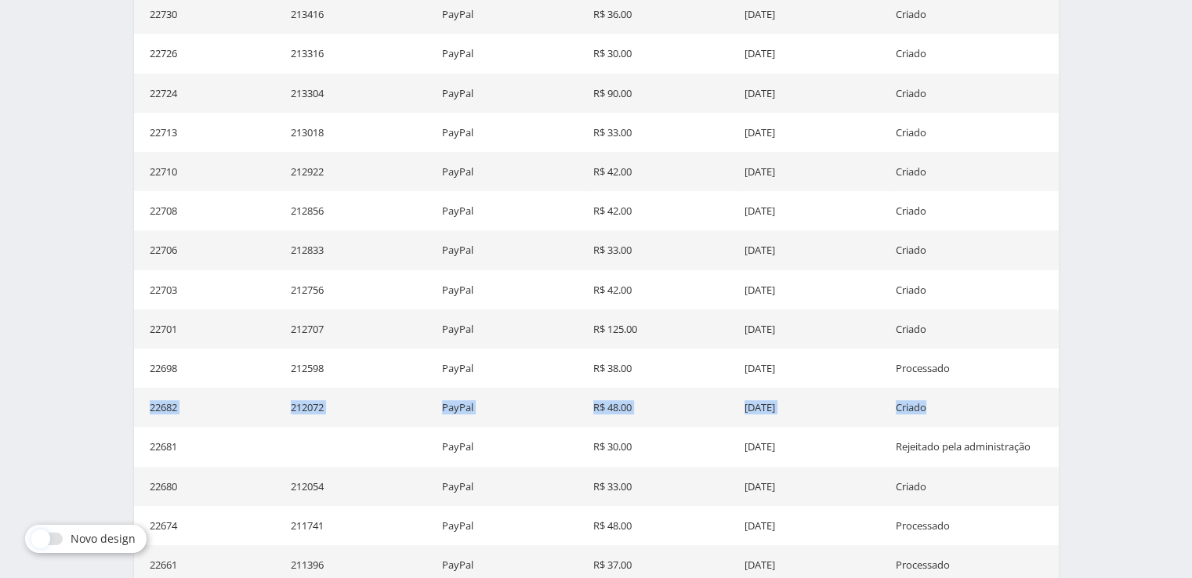
scroll to position [524, 0]
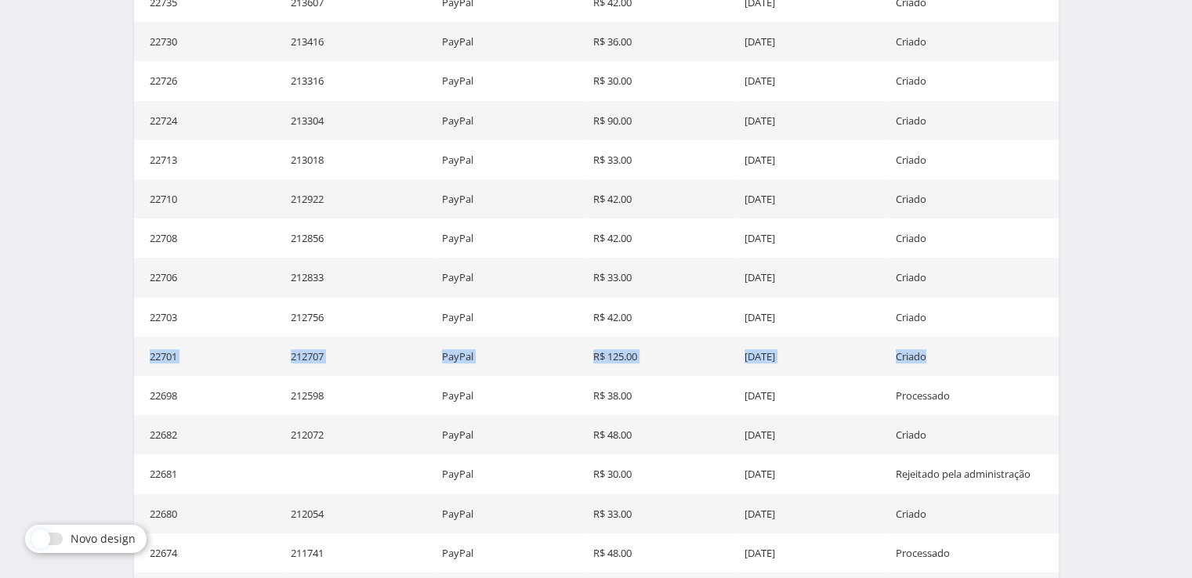
drag, startPoint x: 943, startPoint y: 358, endPoint x: 146, endPoint y: 350, distance: 797.2
click at [146, 350] on tr "22701 212707 PayPal R$ 125.00 [DATE] Criado" at bounding box center [596, 356] width 925 height 39
copy tr "22701 212707 PayPal R$ 125.00 [DATE] Criado"
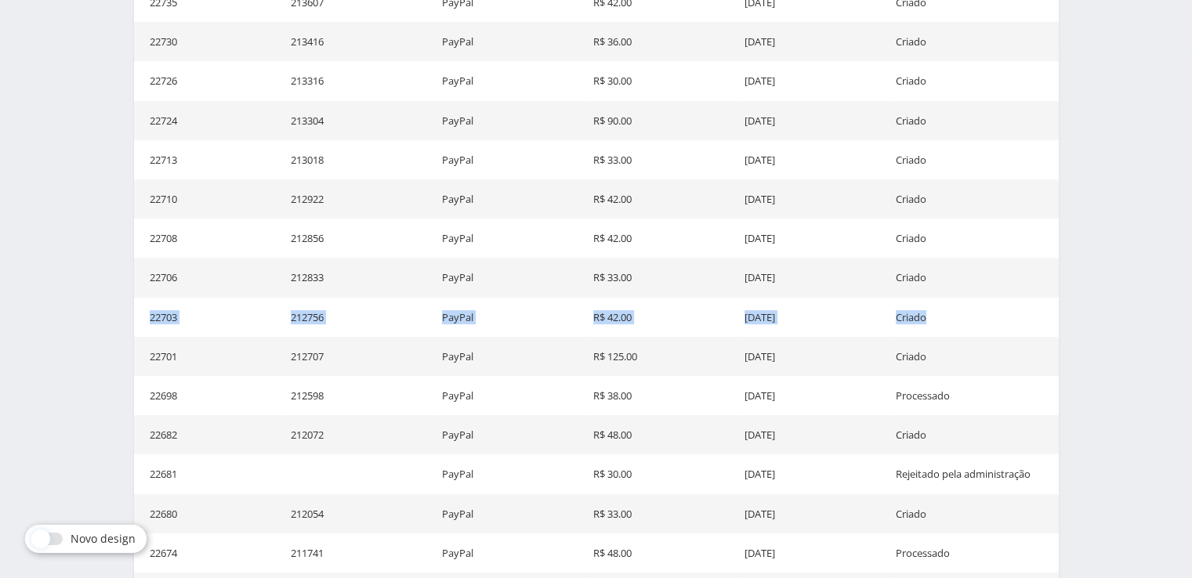
drag, startPoint x: 949, startPoint y: 310, endPoint x: 141, endPoint y: 317, distance: 808.2
click at [141, 317] on tr "22703 212756 PayPal R$ 42.00 [DATE] Criado" at bounding box center [596, 317] width 925 height 39
copy tr "22703 212756 PayPal R$ 42.00 [DATE] Criado"
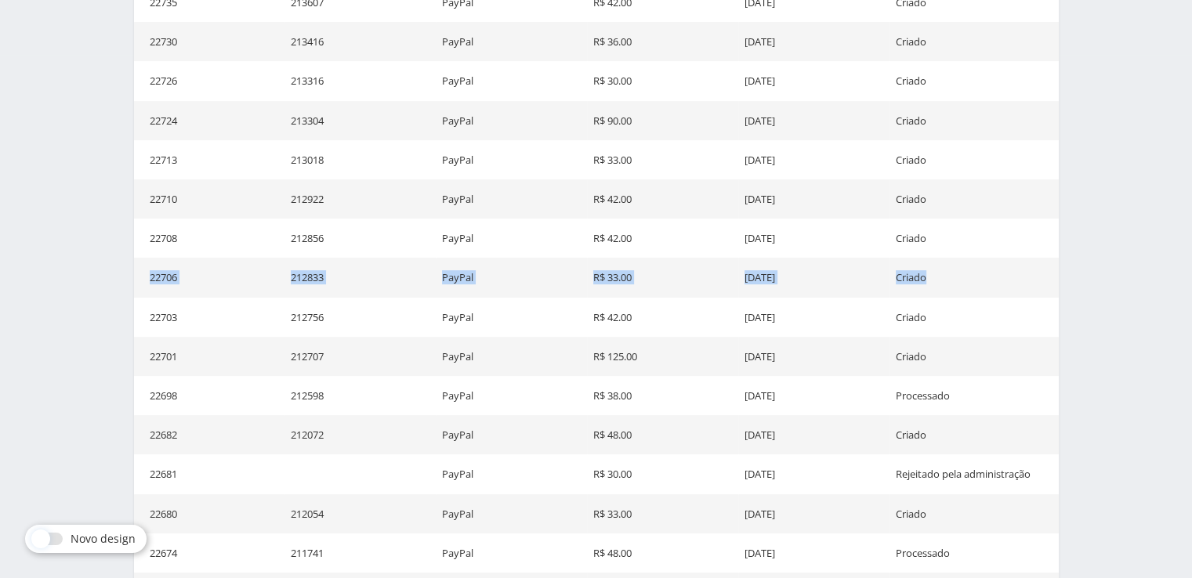
drag, startPoint x: 939, startPoint y: 279, endPoint x: 150, endPoint y: 283, distance: 788.5
click at [147, 283] on tr "22706 212833 PayPal R$ 33.00 [DATE] Criado" at bounding box center [596, 277] width 925 height 39
copy tr "22706 212833 PayPal R$ 33.00 [DATE] Criado"
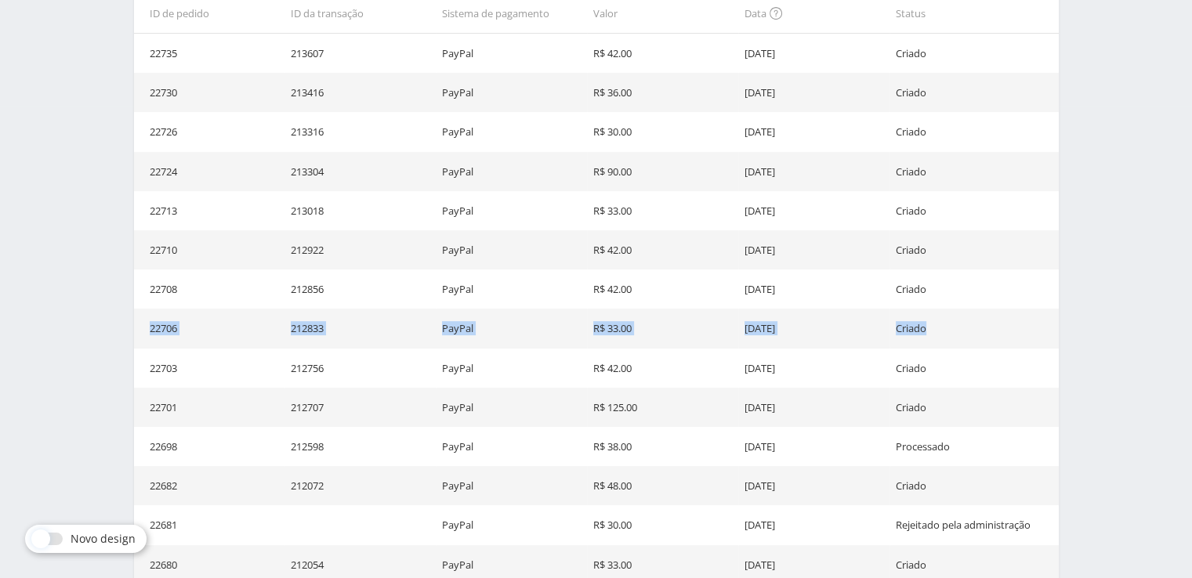
scroll to position [445, 0]
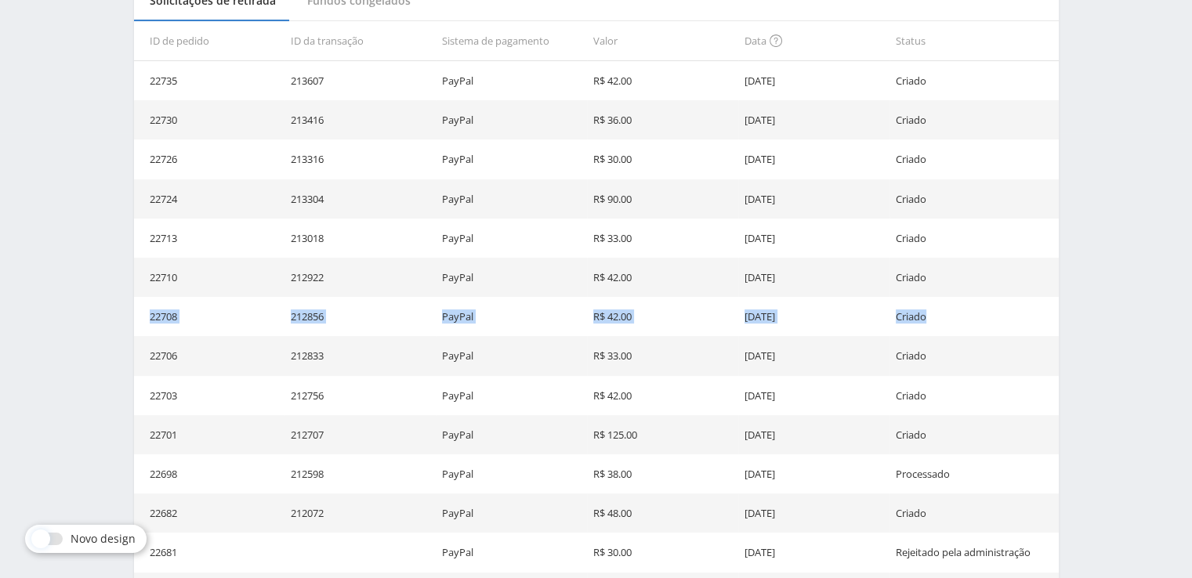
drag, startPoint x: 951, startPoint y: 318, endPoint x: 136, endPoint y: 310, distance: 815.2
click at [136, 310] on tr "22708 212856 PayPal R$ 42.00 [DATE] Criado" at bounding box center [596, 316] width 925 height 39
copy tr "22708 212856 PayPal R$ 42.00 [DATE] Criado"
click at [922, 270] on td "Criado" at bounding box center [974, 277] width 169 height 39
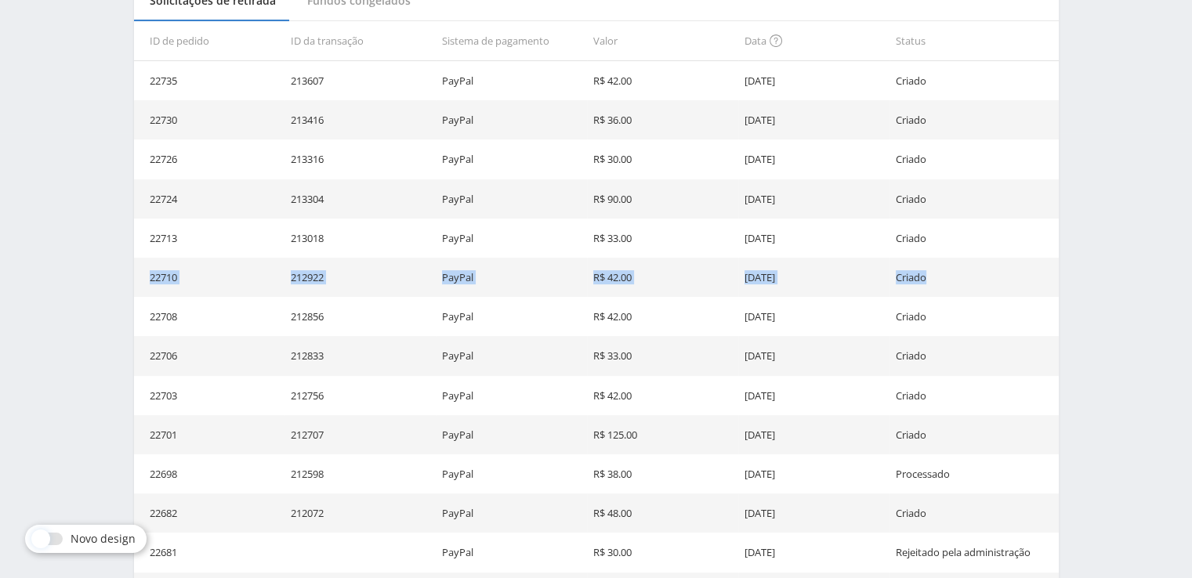
drag, startPoint x: 929, startPoint y: 277, endPoint x: 146, endPoint y: 277, distance: 783.0
click at [146, 277] on tr "22710 212922 PayPal R$ 42.00 [DATE] Criado" at bounding box center [596, 277] width 925 height 39
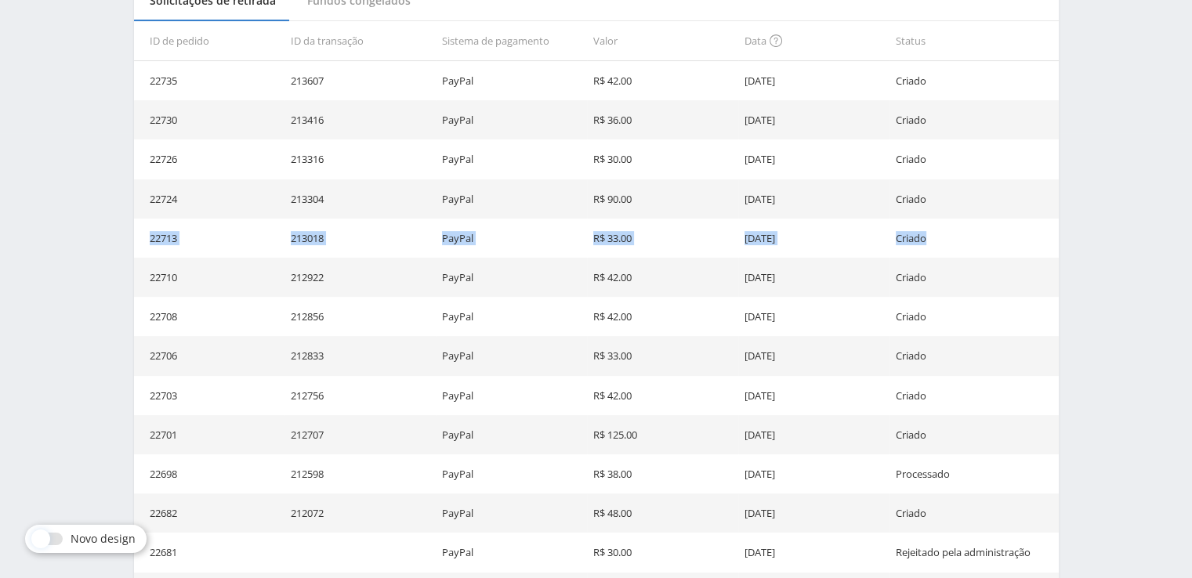
drag, startPoint x: 925, startPoint y: 240, endPoint x: 145, endPoint y: 245, distance: 779.9
click at [145, 245] on tr "22713 213018 PayPal R$ 33.00 [DATE] Criado" at bounding box center [596, 238] width 925 height 39
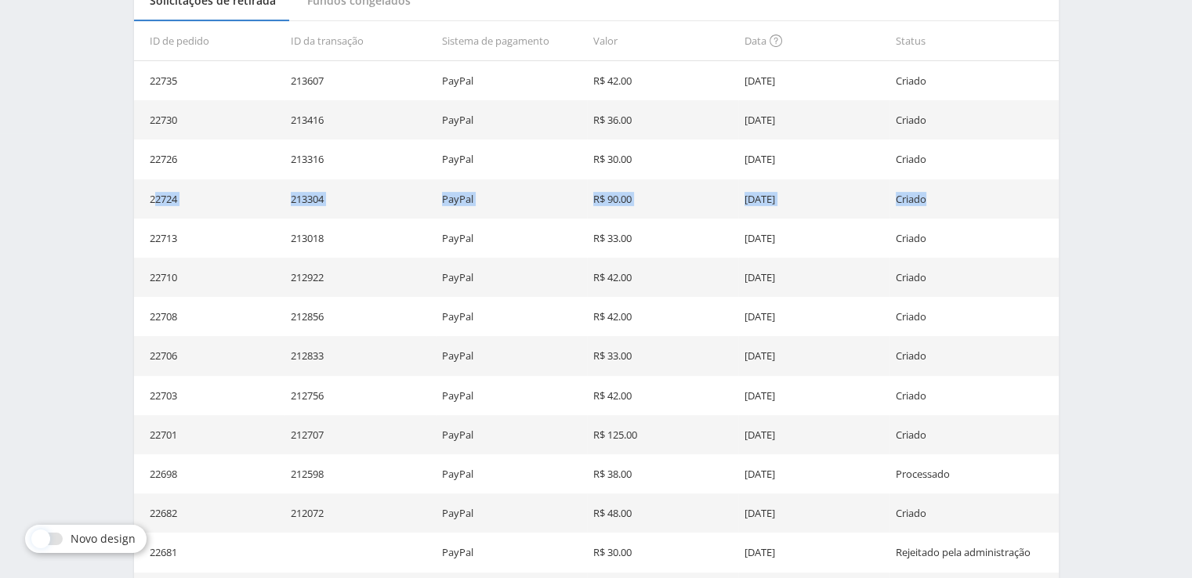
drag, startPoint x: 808, startPoint y: 203, endPoint x: 153, endPoint y: 205, distance: 655.3
click at [153, 205] on tr "22724 213304 PayPal R$ 90.00 [DATE] Criado" at bounding box center [596, 198] width 925 height 39
drag, startPoint x: 150, startPoint y: 201, endPoint x: 941, endPoint y: 195, distance: 790.9
click at [941, 195] on tr "22724 213304 PayPal R$ 90.00 [DATE] Criado" at bounding box center [596, 198] width 925 height 39
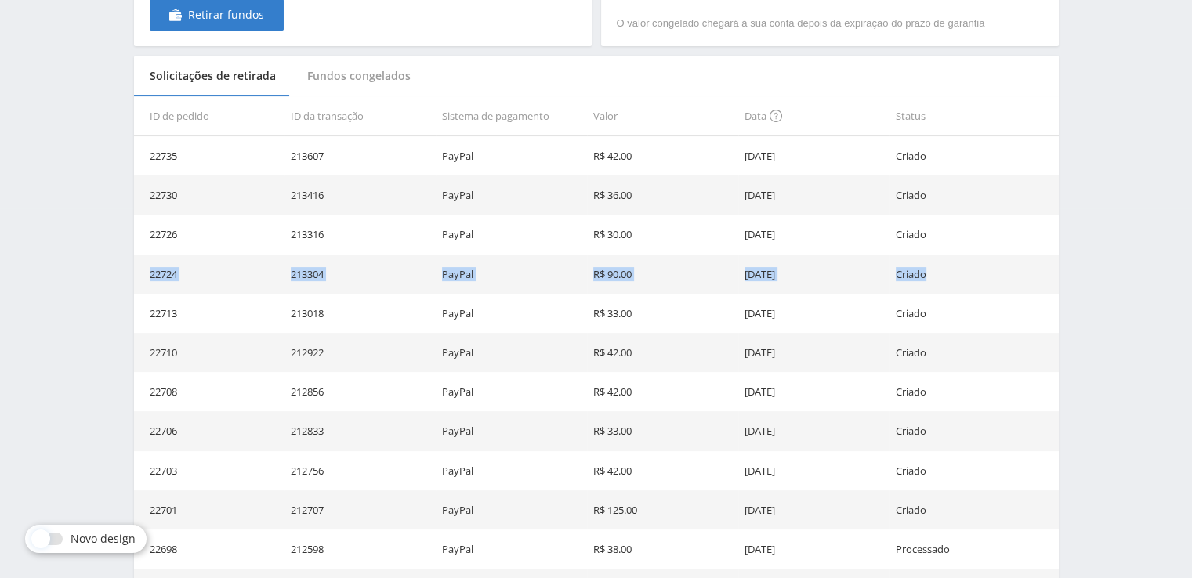
scroll to position [367, 0]
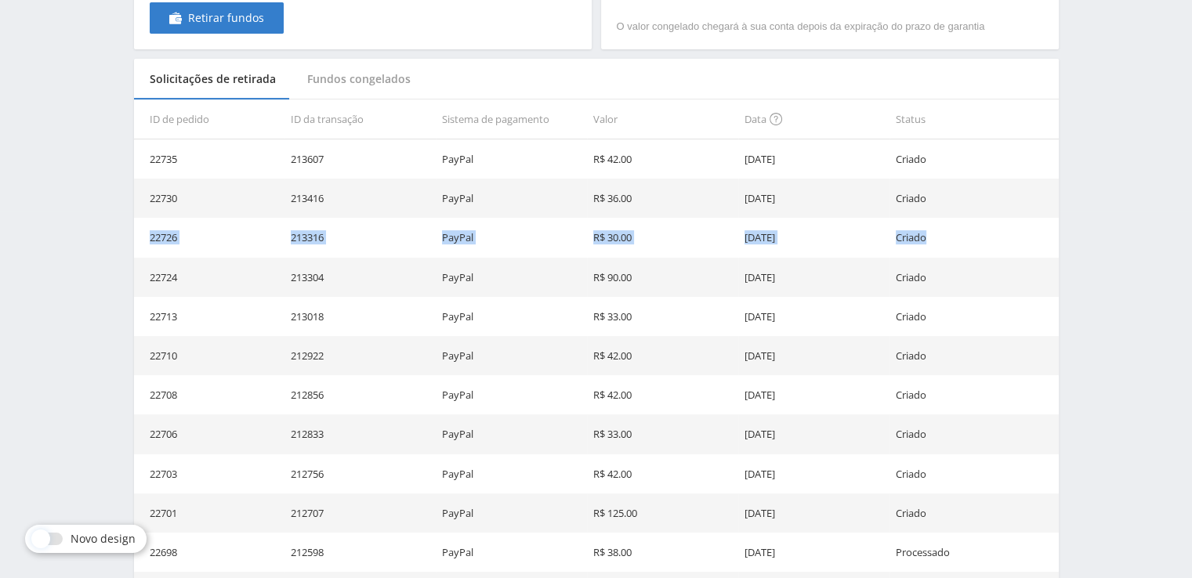
drag, startPoint x: 939, startPoint y: 232, endPoint x: 143, endPoint y: 238, distance: 795.6
click at [143, 238] on tr "22726 213316 PayPal R$ 30.00 [DATE] Criado" at bounding box center [596, 237] width 925 height 39
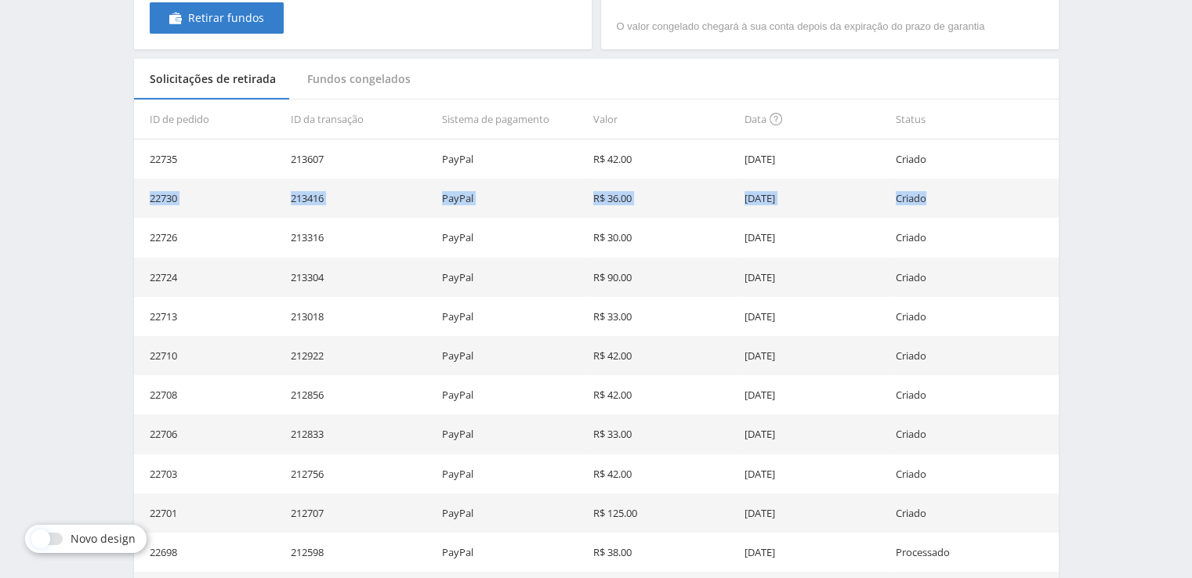
drag, startPoint x: 922, startPoint y: 197, endPoint x: 150, endPoint y: 189, distance: 772.1
click at [150, 189] on tr "22730 213416 PayPal R$ 36.00 [DATE] Criado" at bounding box center [596, 198] width 925 height 39
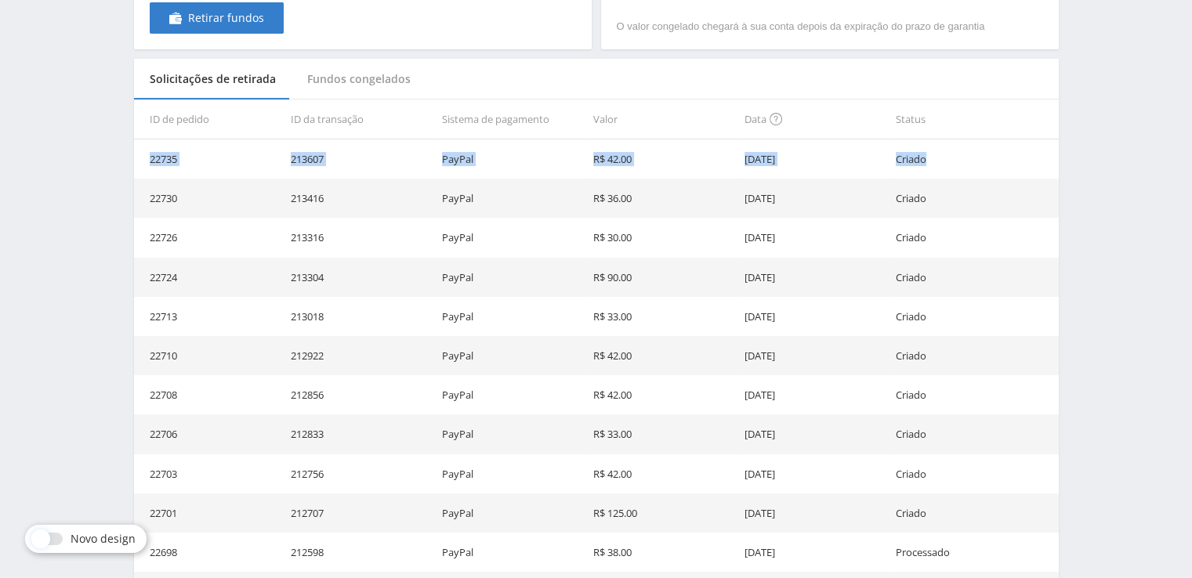
drag, startPoint x: 927, startPoint y: 158, endPoint x: 150, endPoint y: 176, distance: 777.8
click at [150, 176] on tr "22735 213607 PayPal R$ 42.00 [DATE] Criado" at bounding box center [596, 159] width 925 height 39
drag, startPoint x: 163, startPoint y: 168, endPoint x: 165, endPoint y: 158, distance: 10.3
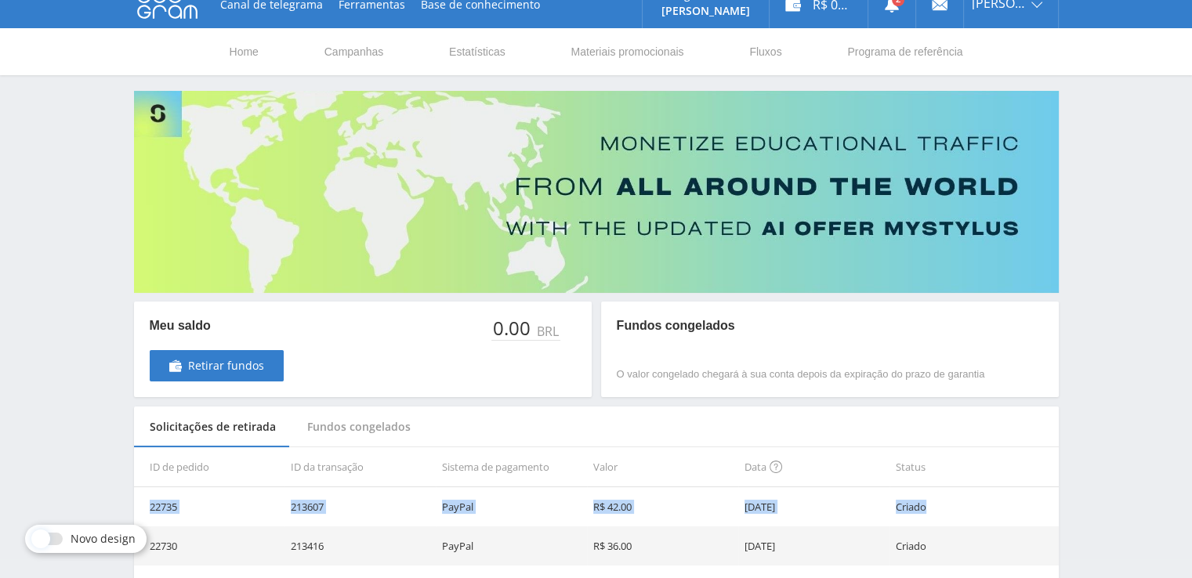
scroll to position [0, 0]
